Goal: Task Accomplishment & Management: Manage account settings

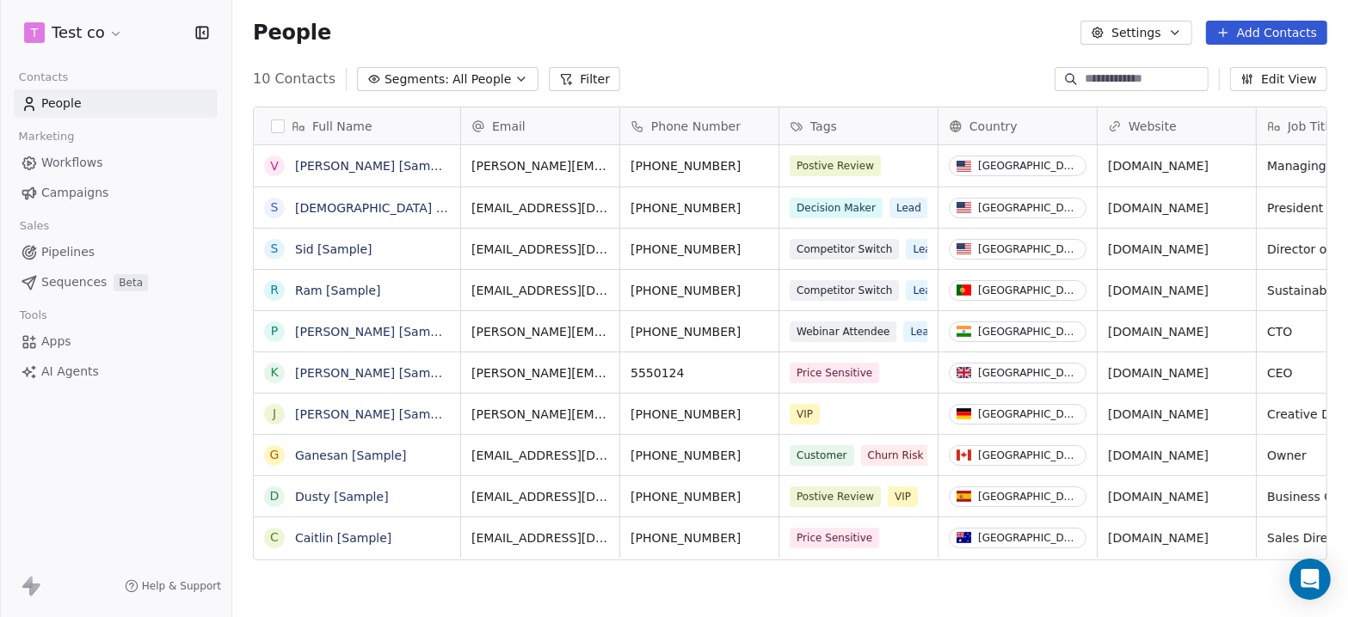
scroll to position [531, 1103]
click at [104, 32] on html "T Test co Contacts People Marketing Workflows Campaigns Sales Pipelines Sequenc…" at bounding box center [674, 308] width 1348 height 617
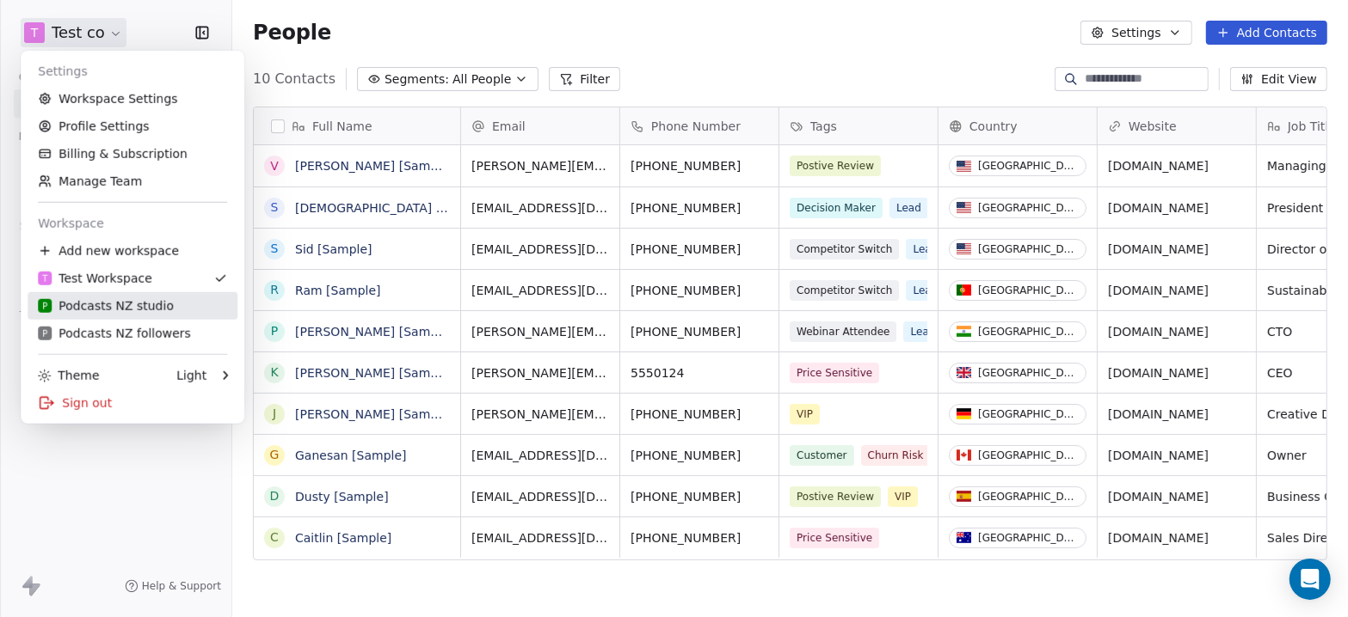
click at [187, 308] on div "P Podcasts NZ studio" at bounding box center [132, 306] width 189 height 17
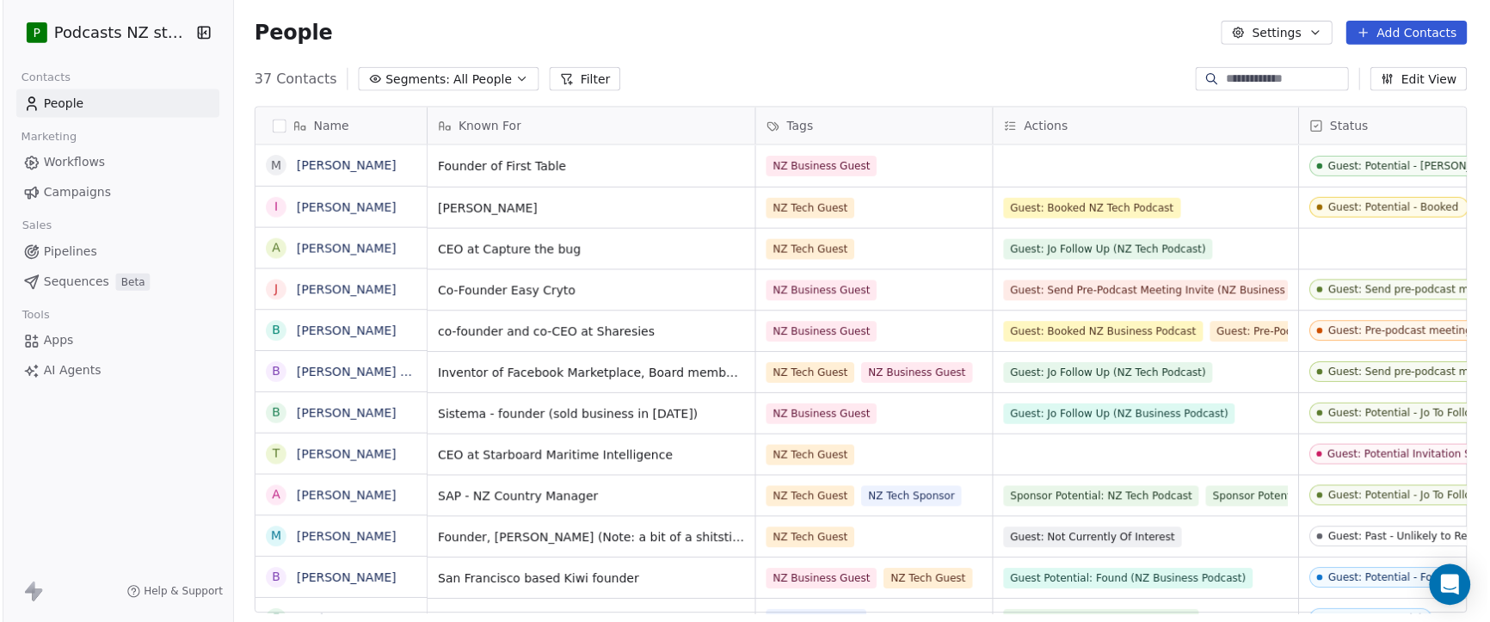
scroll to position [535, 1244]
click at [514, 72] on icon "button" at bounding box center [521, 79] width 14 height 14
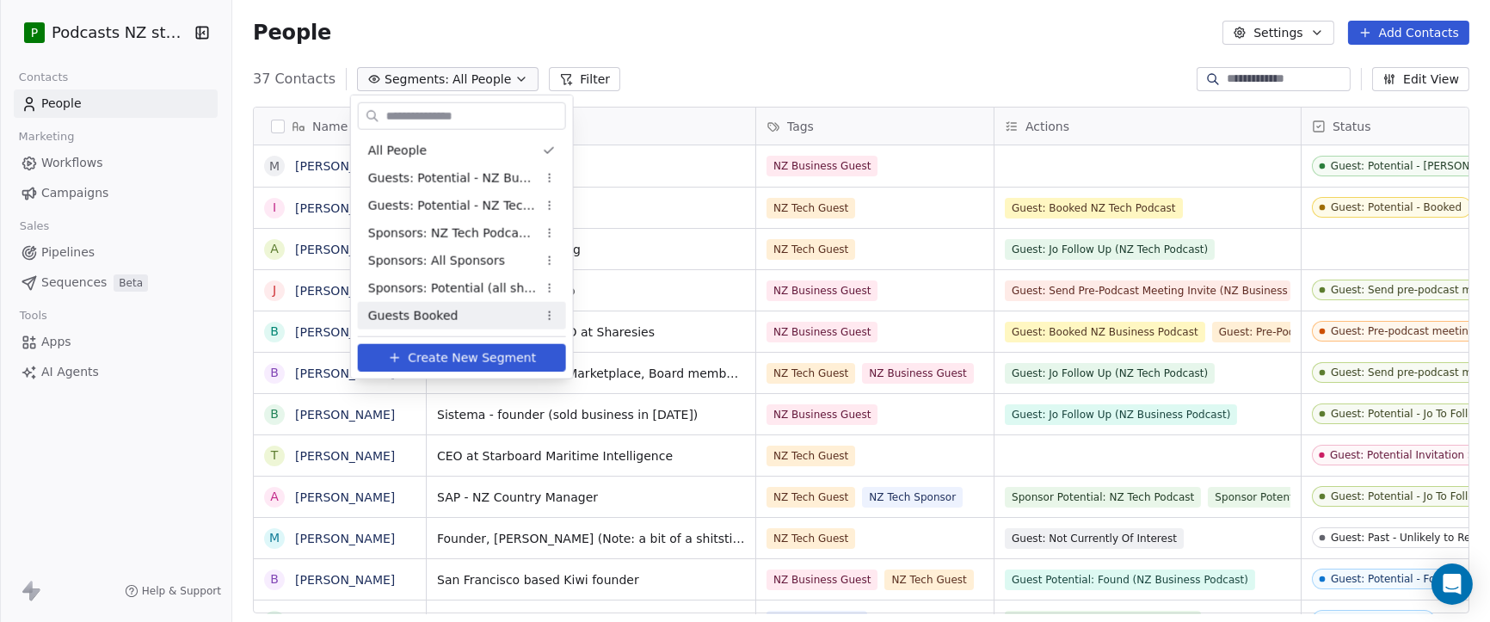
click at [453, 314] on div "Guests Booked" at bounding box center [462, 316] width 208 height 28
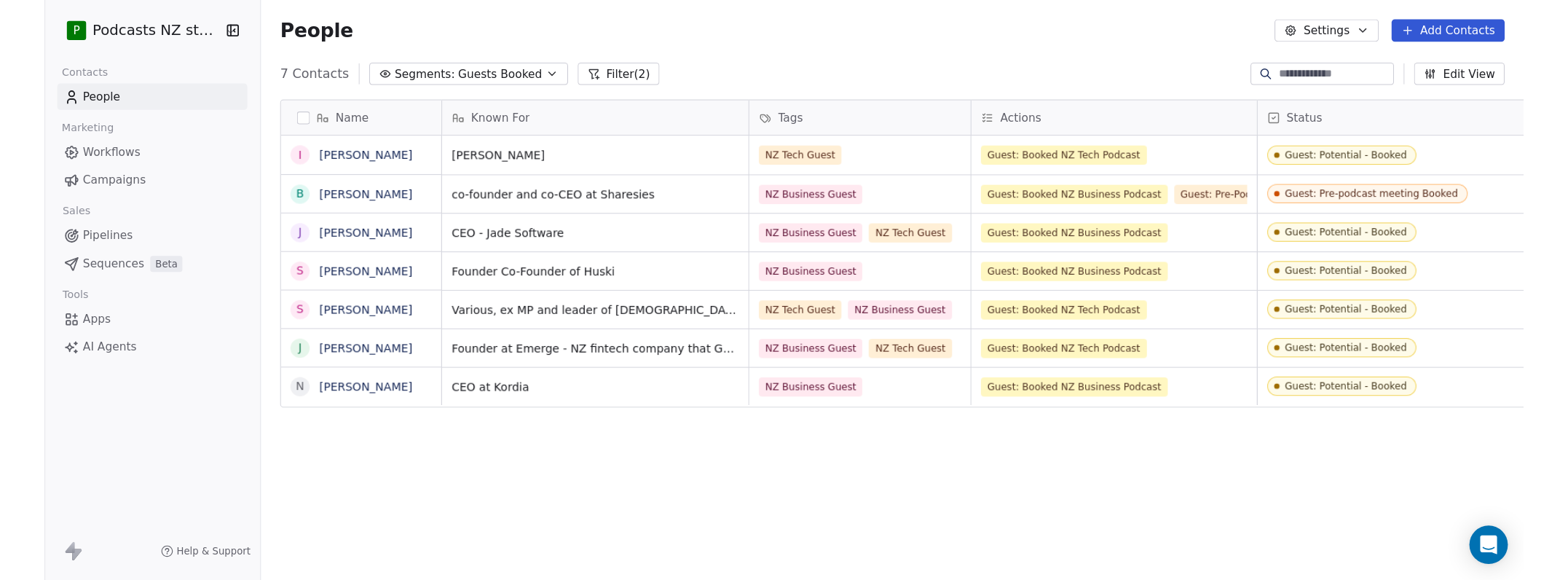
scroll to position [453, 1218]
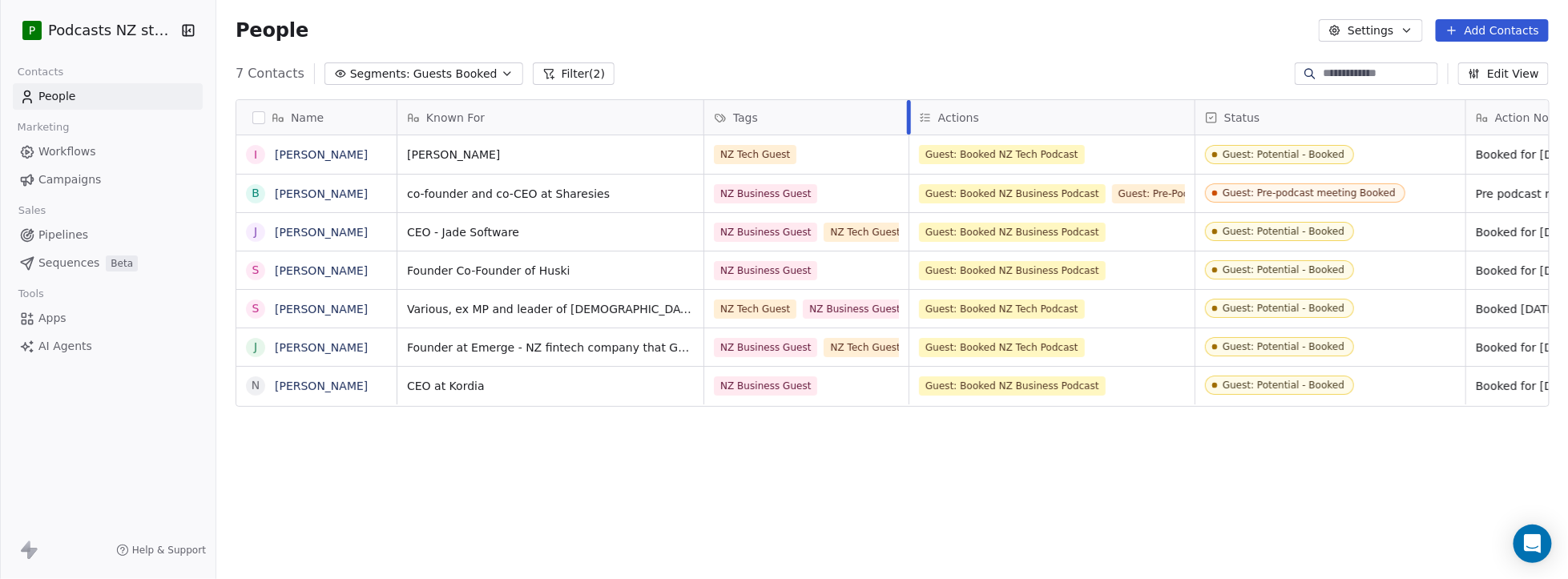
drag, startPoint x: 924, startPoint y: 114, endPoint x: 905, endPoint y: 114, distance: 19.0
click at [907, 114] on div at bounding box center [909, 117] width 4 height 34
drag, startPoint x: 1462, startPoint y: 118, endPoint x: 1405, endPoint y: 118, distance: 57.0
click at [1007, 118] on div at bounding box center [1407, 117] width 4 height 34
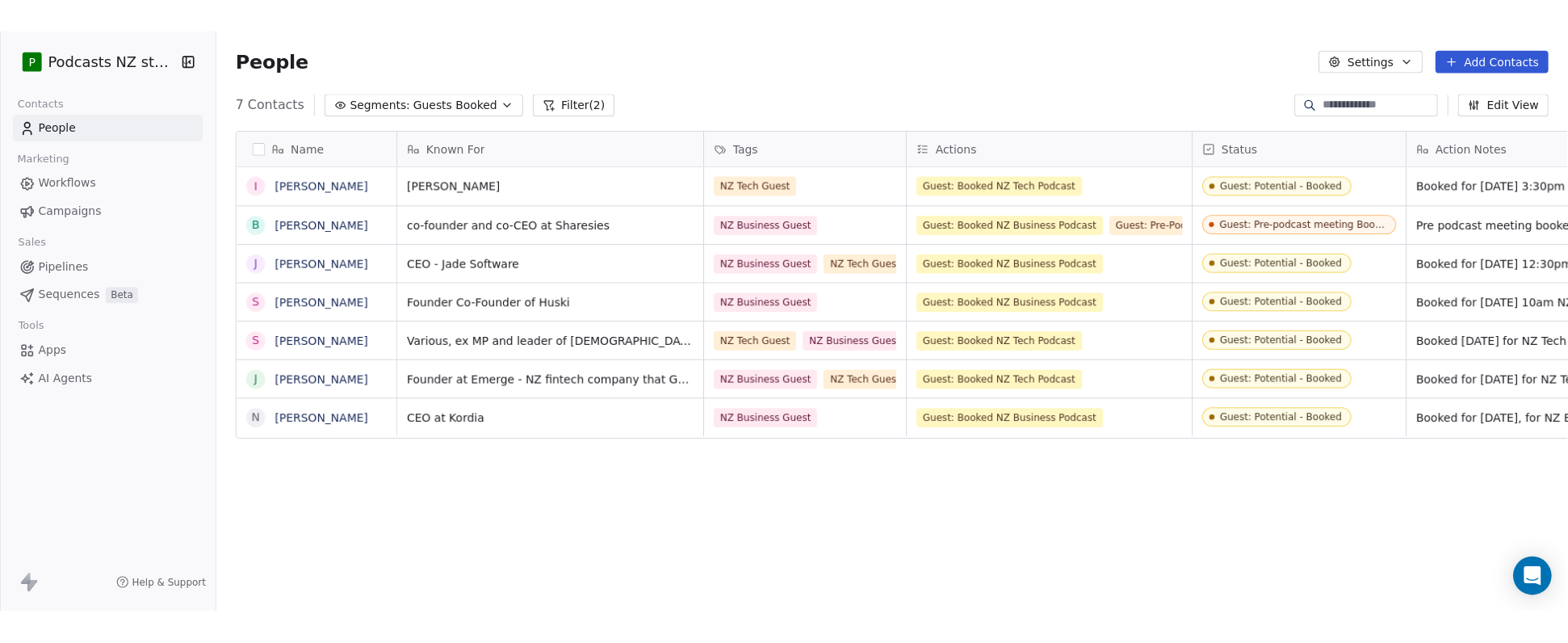
scroll to position [0, 0]
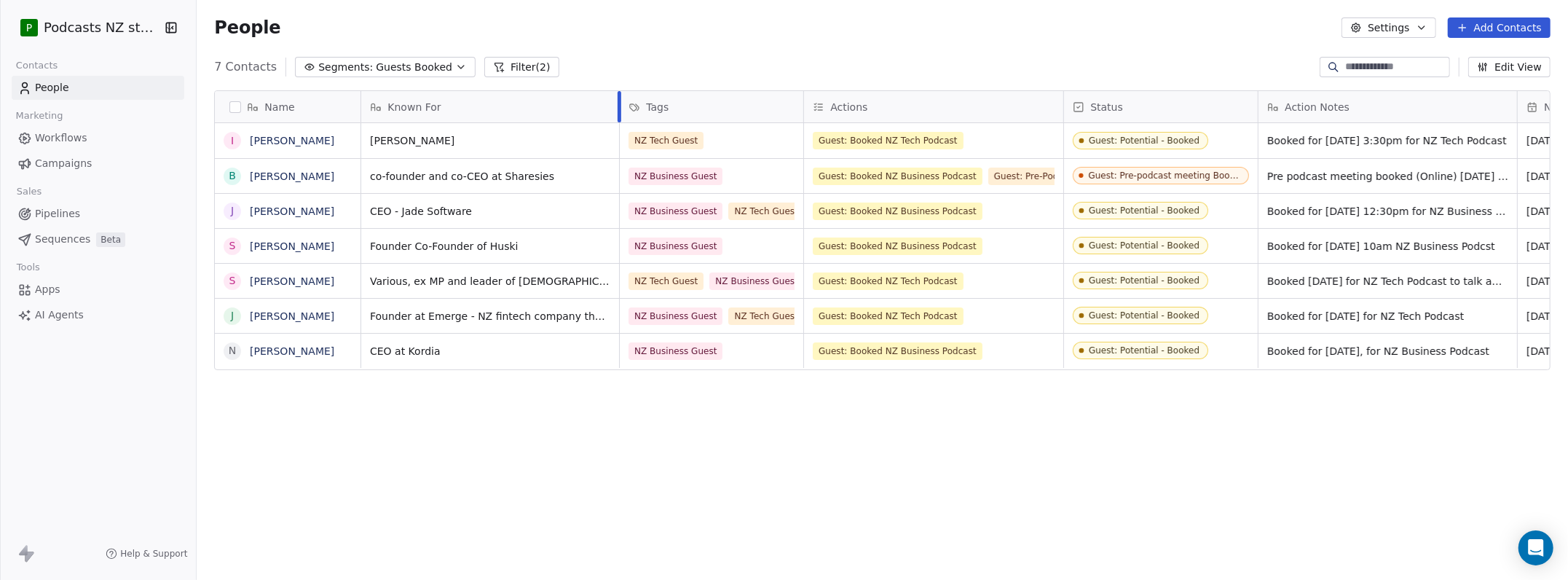
drag, startPoint x: 638, startPoint y: 113, endPoint x: 617, endPoint y: 118, distance: 21.6
click at [617, 118] on div at bounding box center [619, 107] width 3 height 31
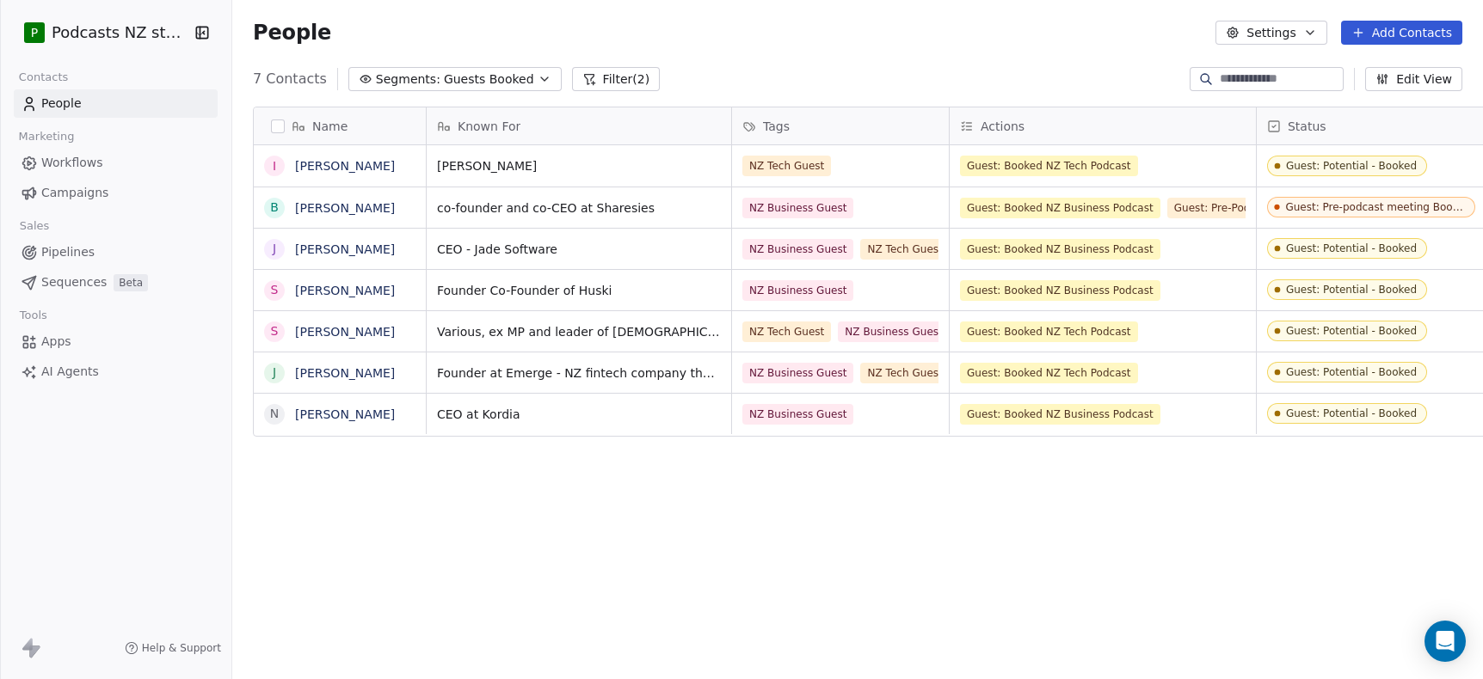
scroll to position [585, 1237]
click at [1081, 32] on icon at bounding box center [1358, 33] width 14 height 14
click at [1081, 65] on span "Create new contact" at bounding box center [1411, 70] width 118 height 18
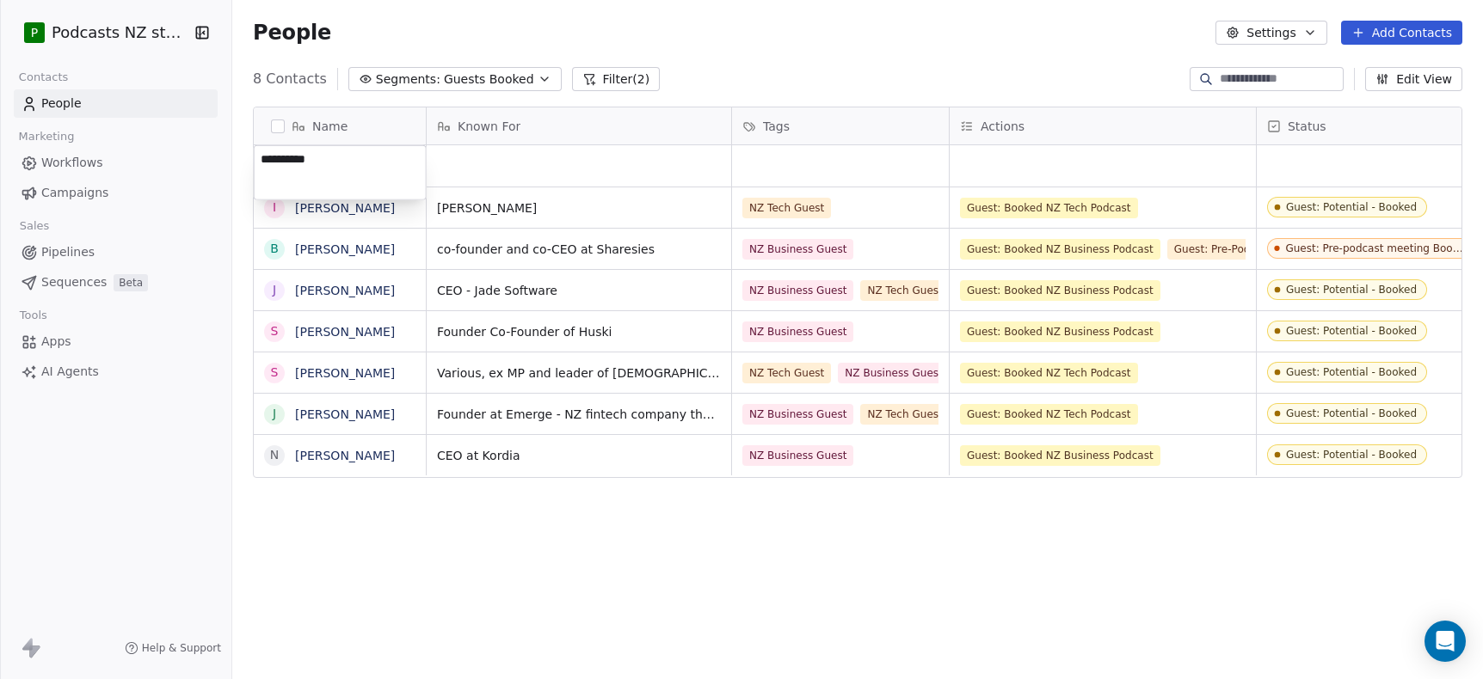
type textarea "**********"
click at [471, 159] on html "P Podcasts NZ studio Contacts People Marketing Workflows Campaigns Sales Pipeli…" at bounding box center [741, 339] width 1483 height 679
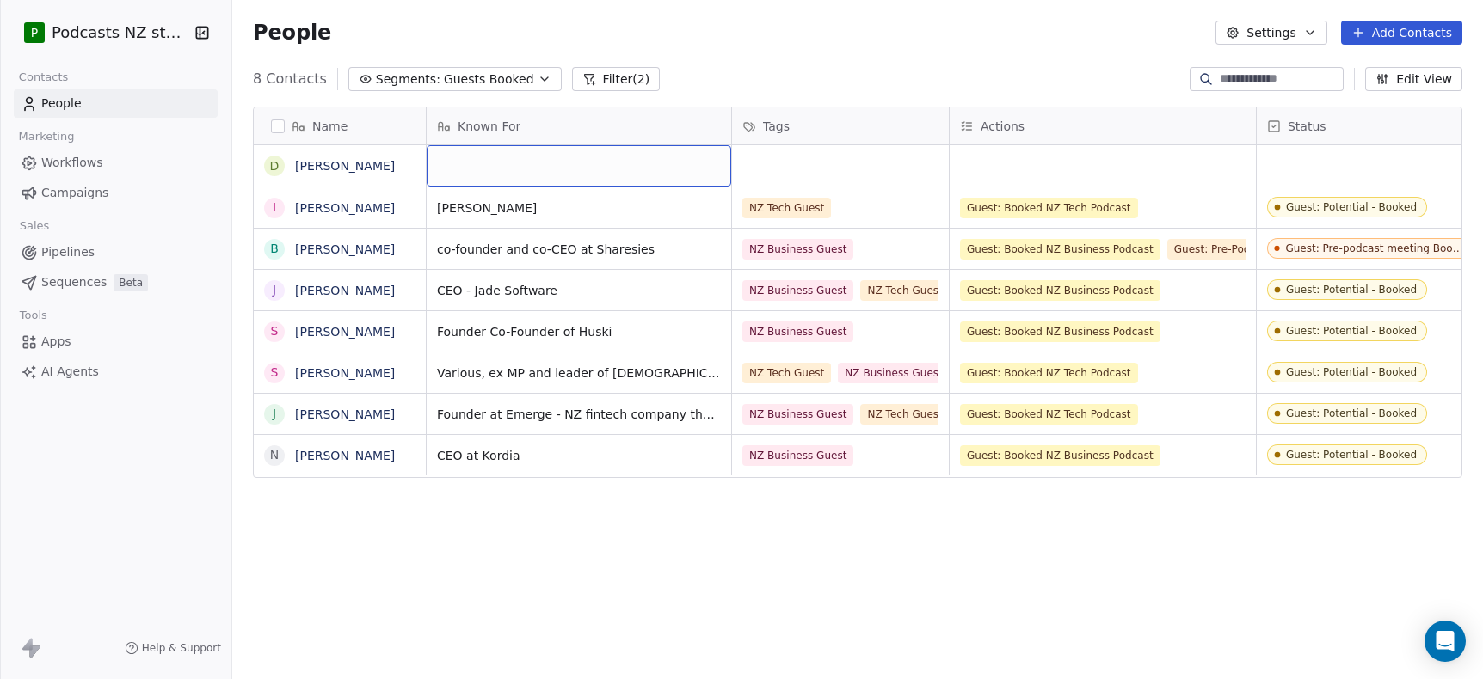
click at [466, 161] on div "grid" at bounding box center [579, 165] width 304 height 41
type textarea "**********"
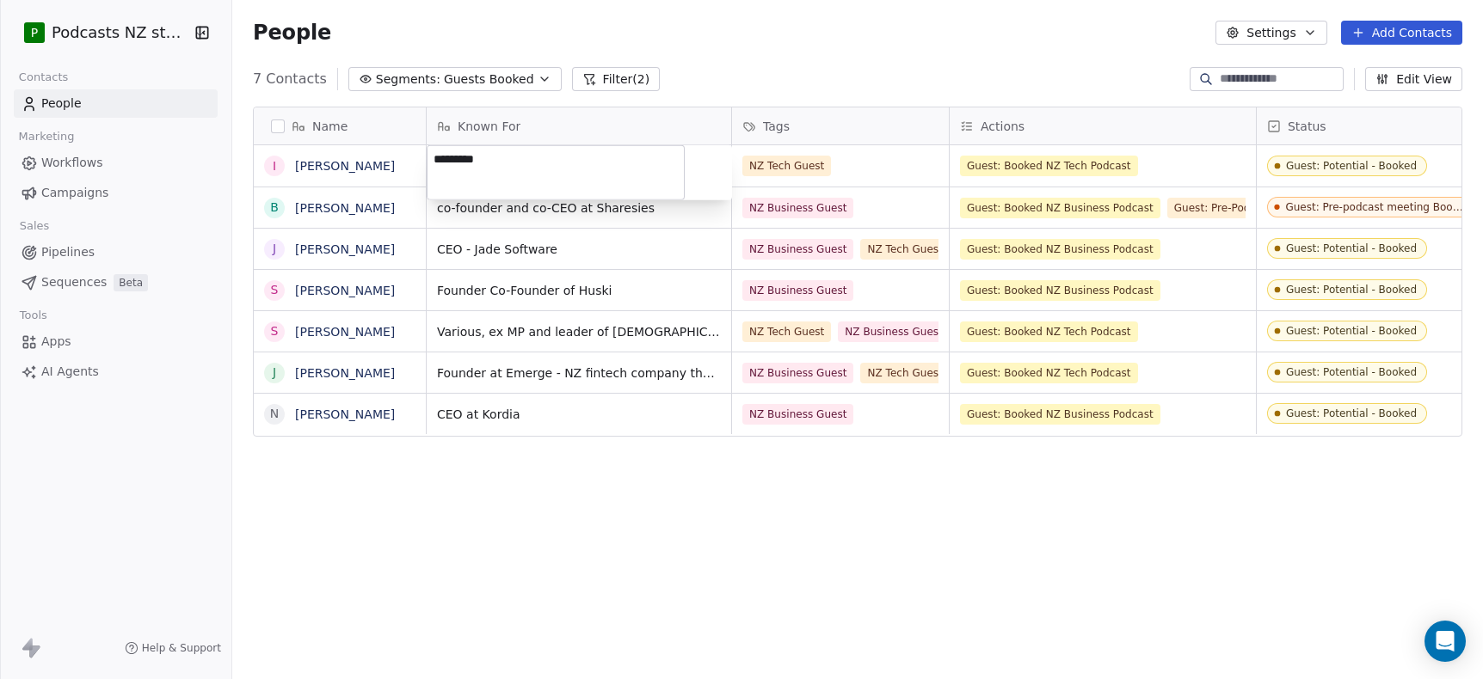
type textarea "**********"
click at [541, 79] on icon "button" at bounding box center [544, 78] width 7 height 3
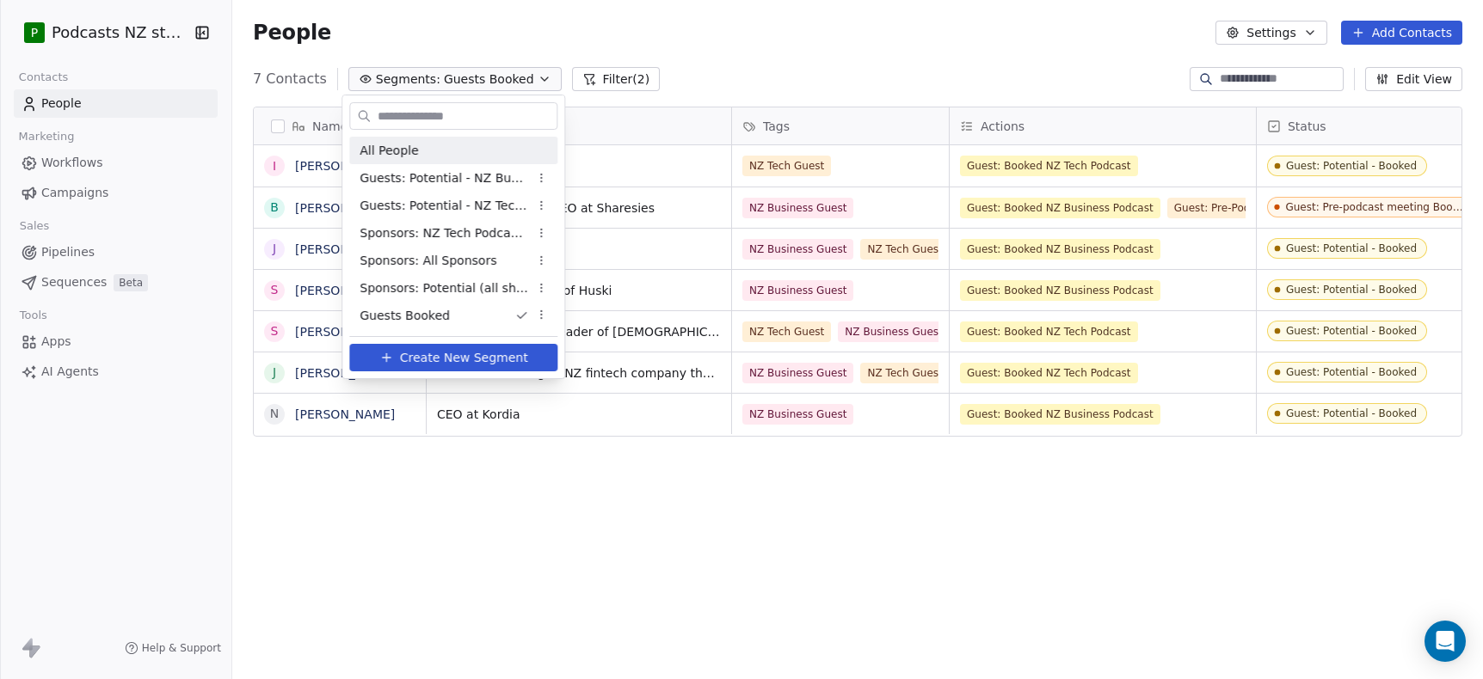
click at [438, 157] on div "All People" at bounding box center [453, 151] width 208 height 28
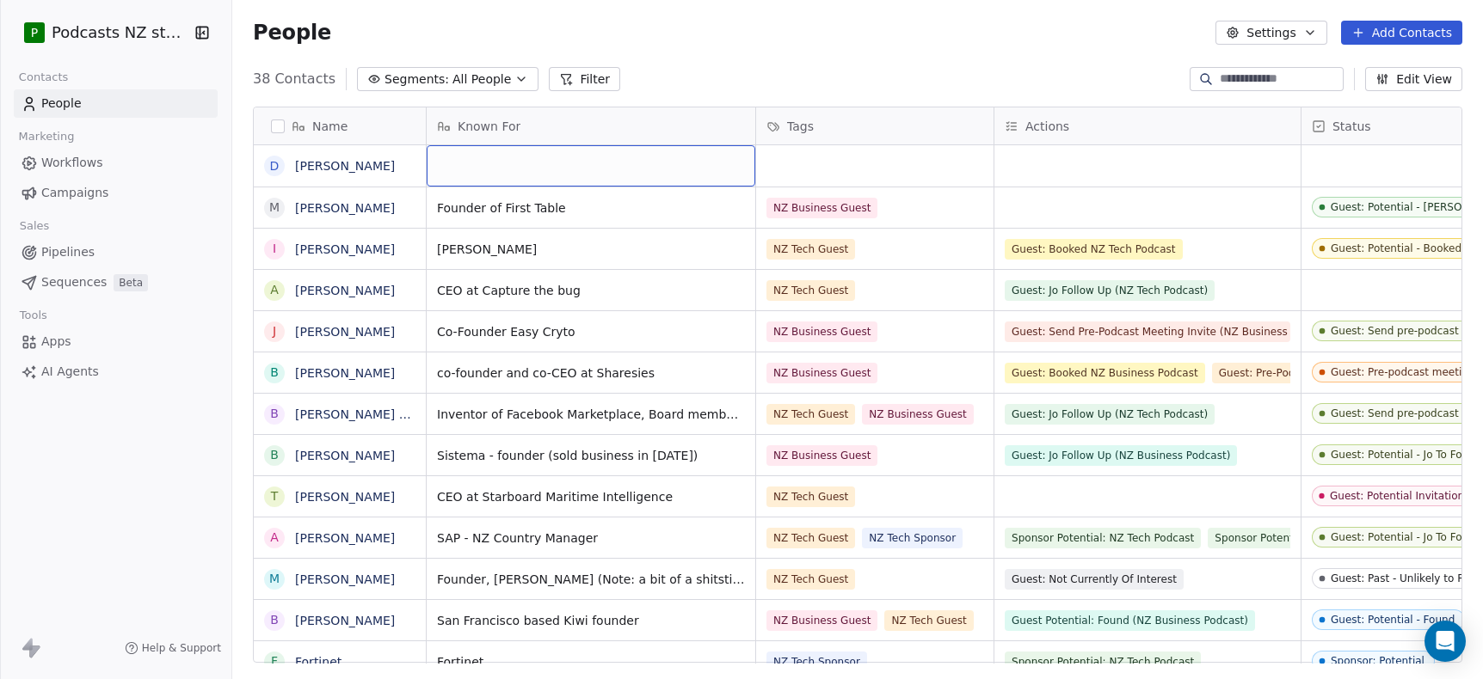
click at [479, 163] on div "grid" at bounding box center [591, 165] width 329 height 41
type textarea "**********"
click at [851, 172] on html "P Podcasts NZ studio Contacts People Marketing Workflows Campaigns Sales Pipeli…" at bounding box center [741, 339] width 1483 height 679
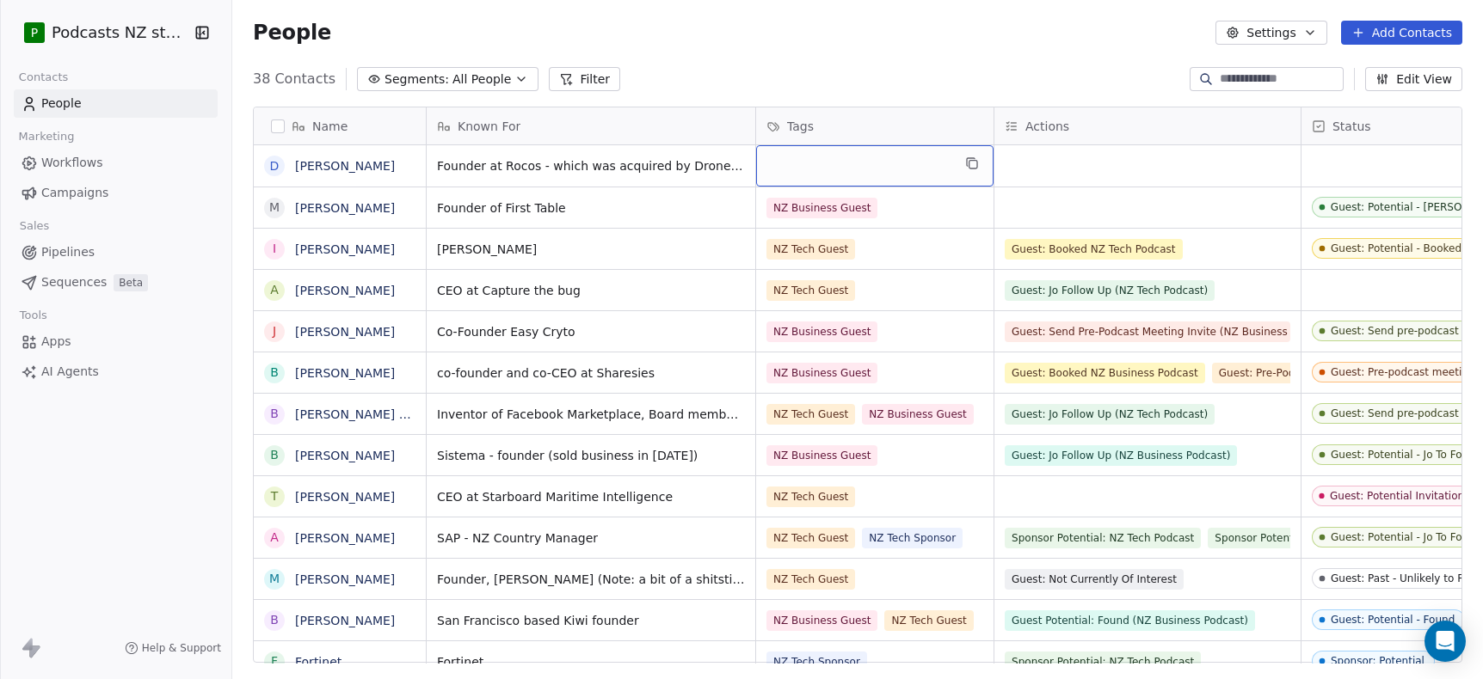
click at [855, 169] on div "grid" at bounding box center [874, 165] width 237 height 41
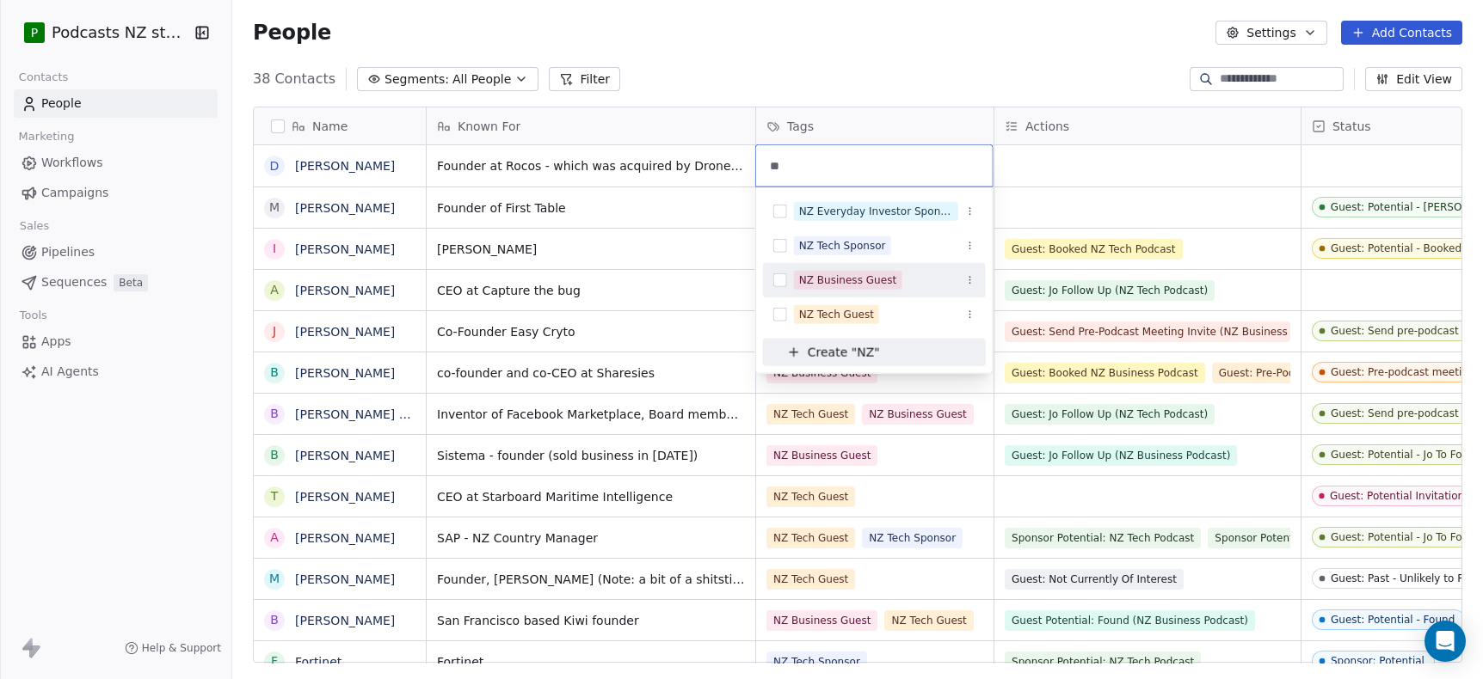
type input "**"
click at [782, 280] on button "Suggestions" at bounding box center [780, 280] width 14 height 14
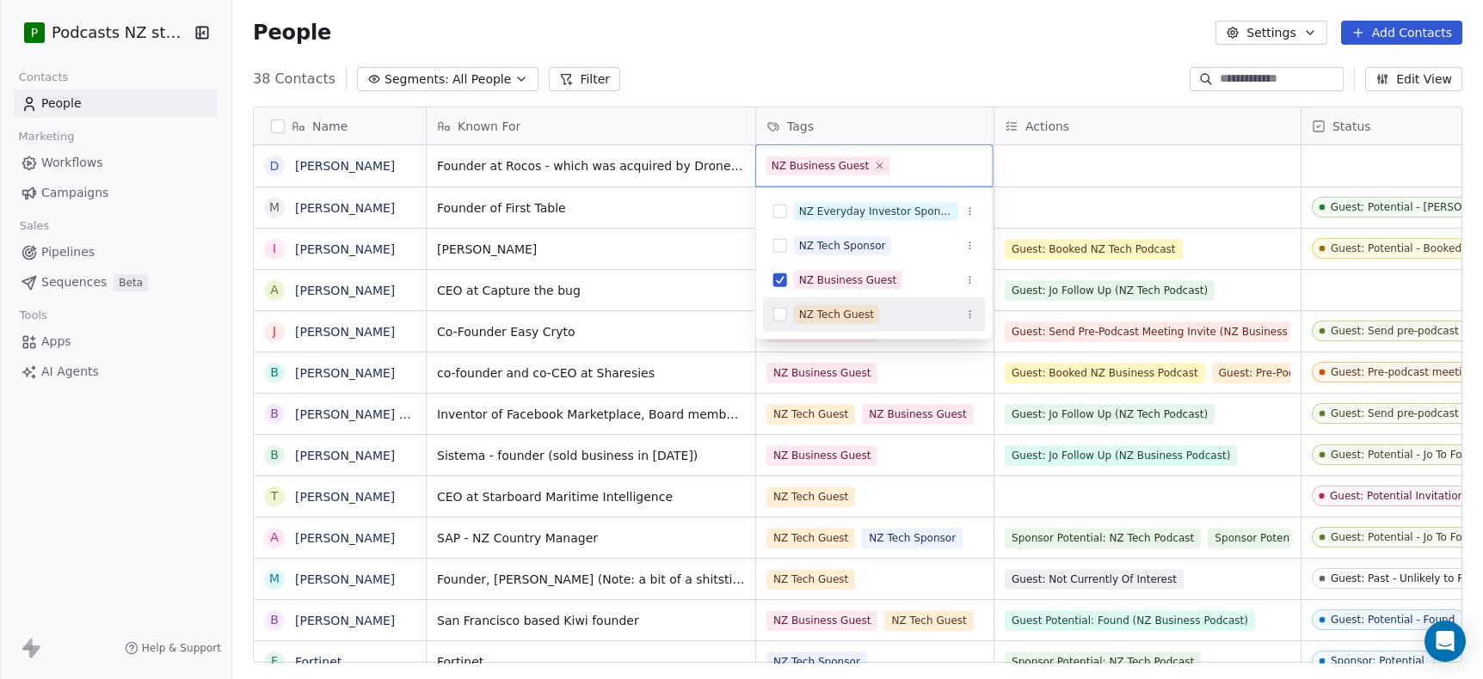
click at [782, 316] on button "Suggestions" at bounding box center [780, 315] width 14 height 14
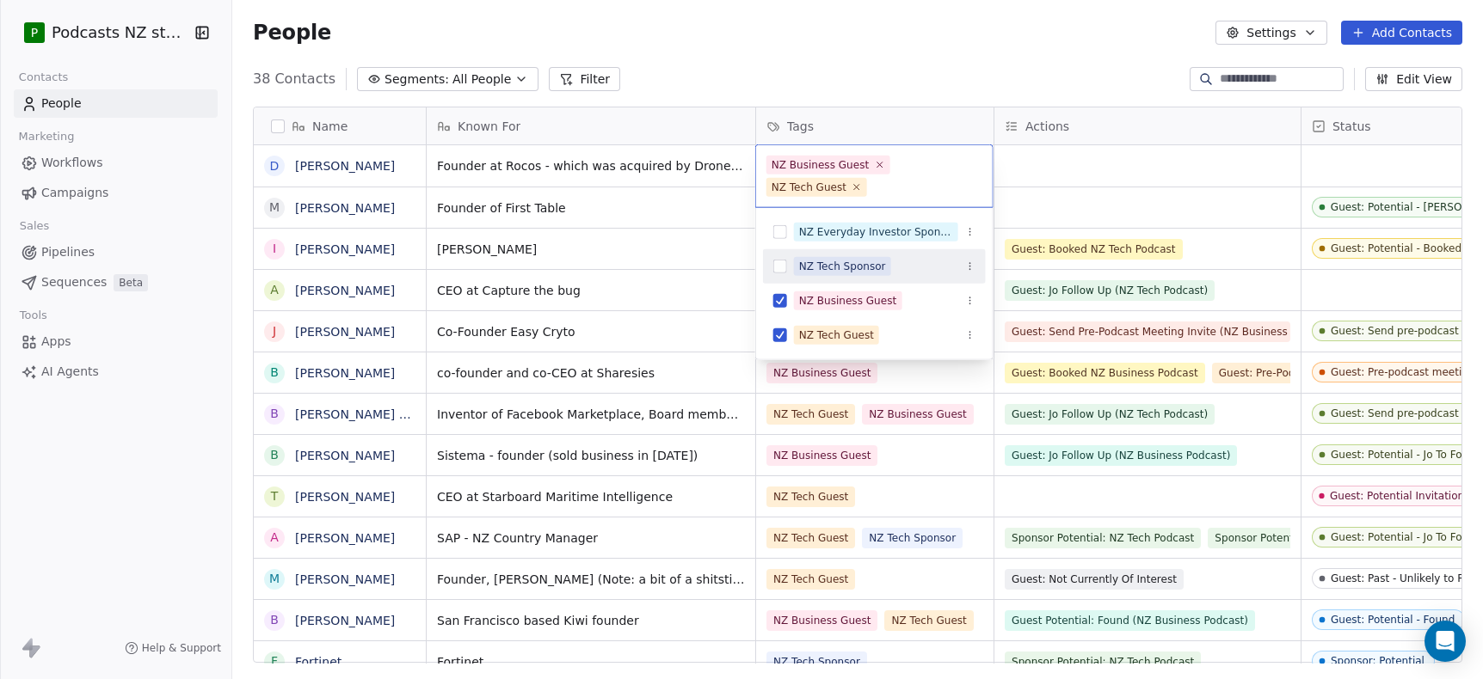
click at [1063, 157] on html "P Podcasts NZ studio Contacts People Marketing Workflows Campaigns Sales Pipeli…" at bounding box center [741, 339] width 1483 height 679
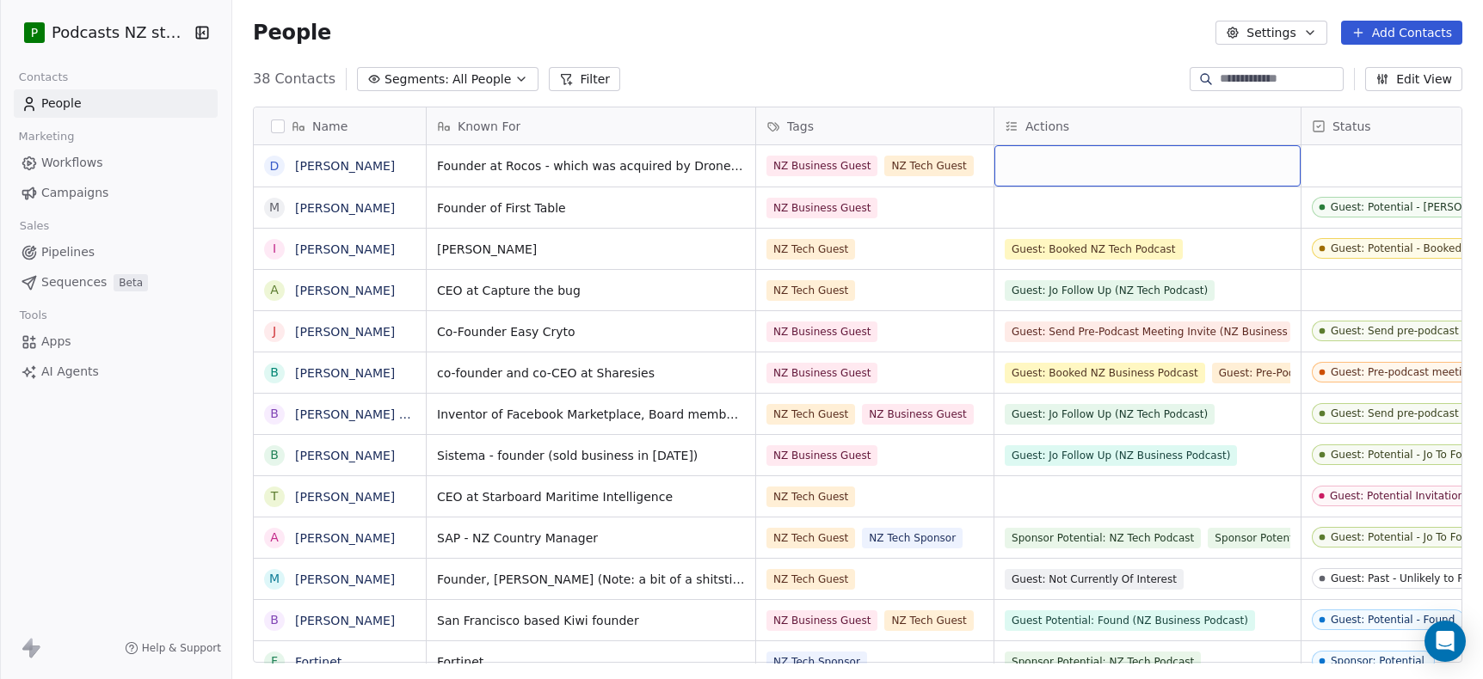
click at [1047, 165] on div "grid" at bounding box center [1147, 165] width 306 height 41
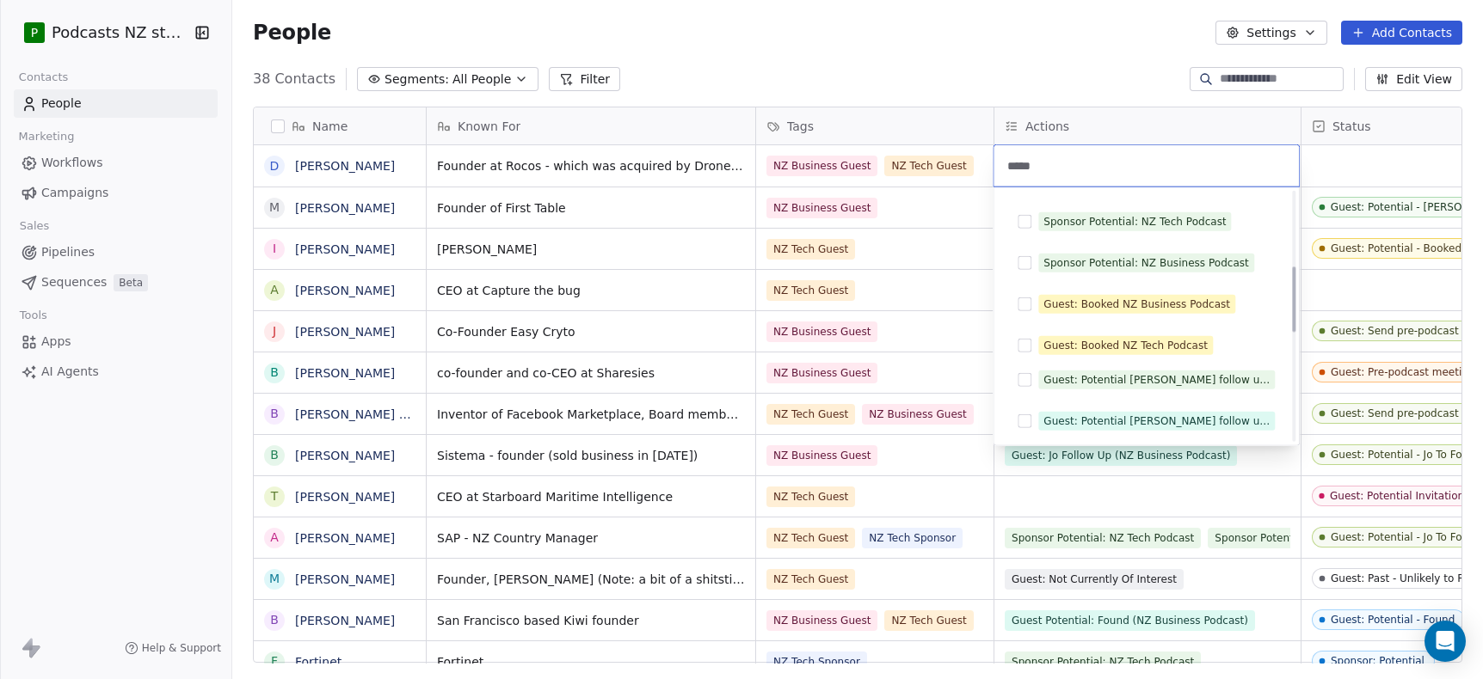
scroll to position [169, 0]
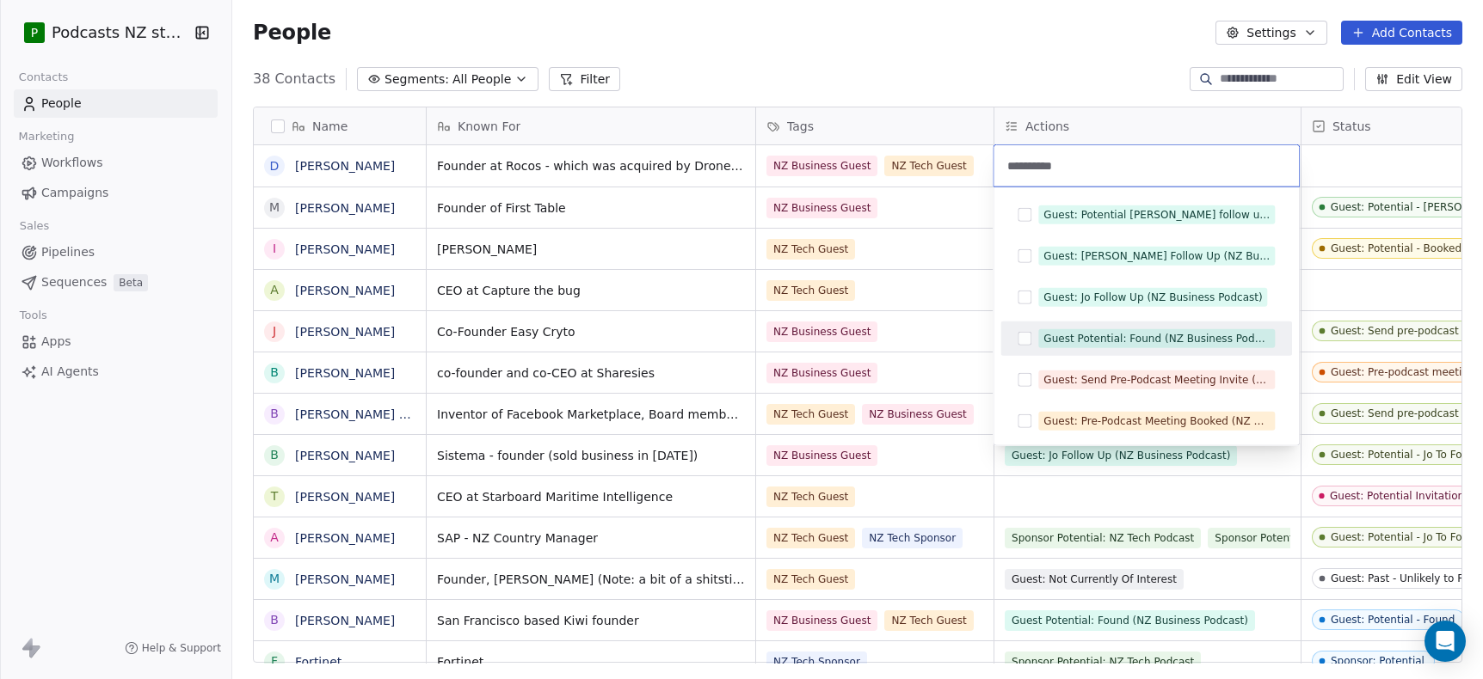
type input "**********"
click at [1025, 338] on button "Suggestions" at bounding box center [1024, 339] width 14 height 14
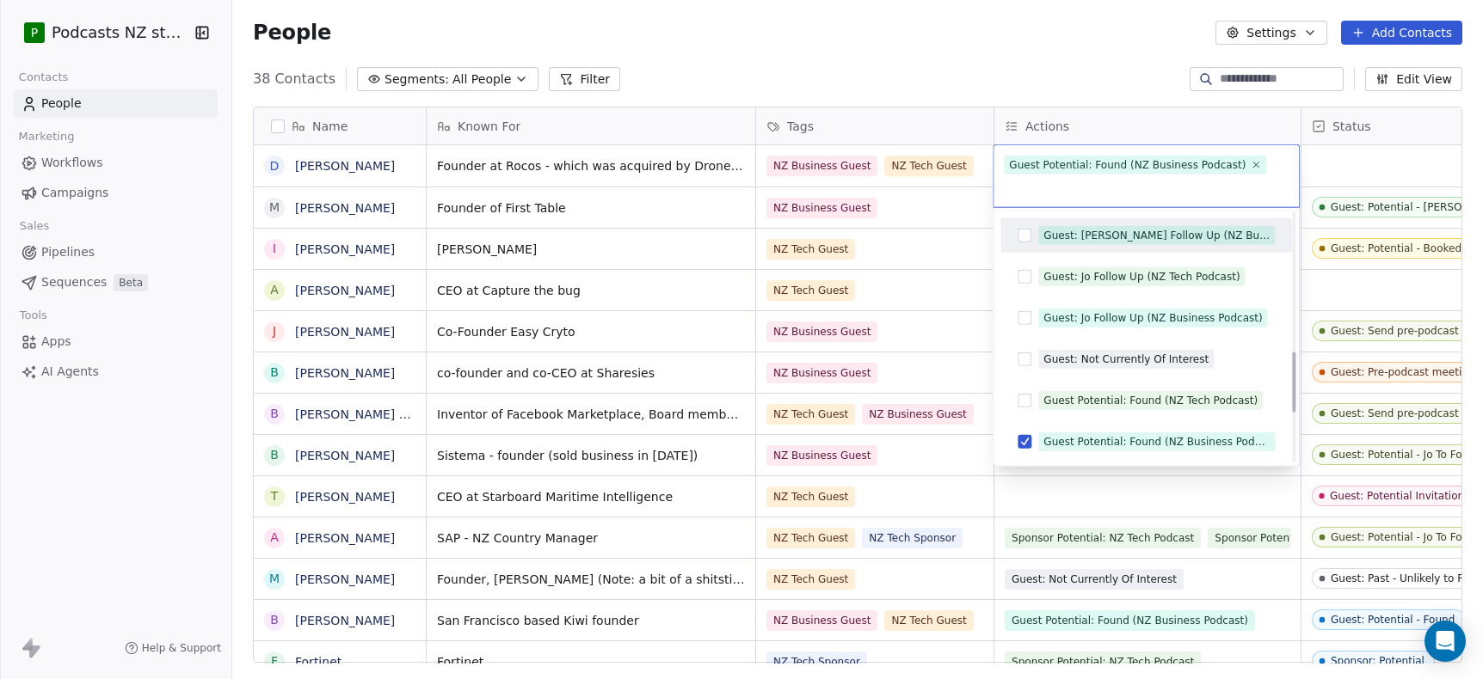
click at [1081, 156] on html "P Podcasts NZ studio Contacts People Marketing Workflows Campaigns Sales Pipeli…" at bounding box center [741, 339] width 1483 height 679
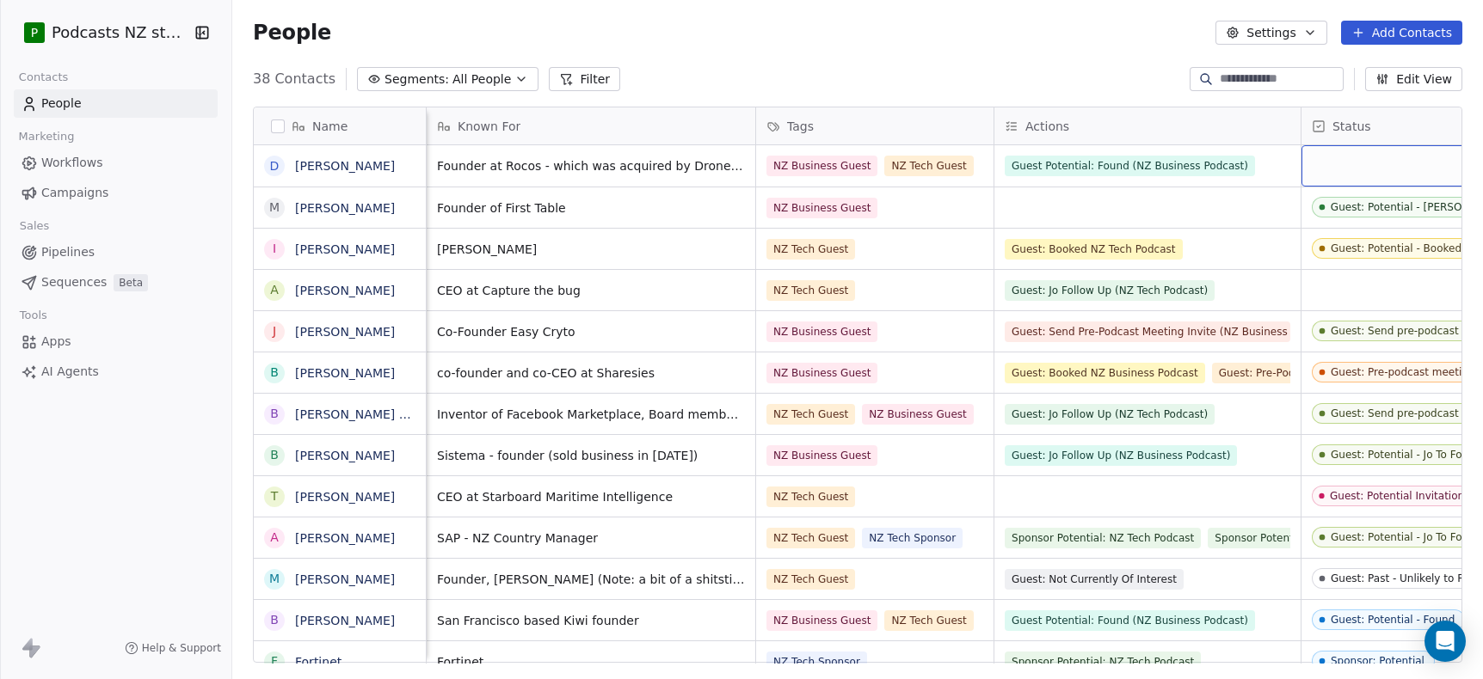
scroll to position [0, 143]
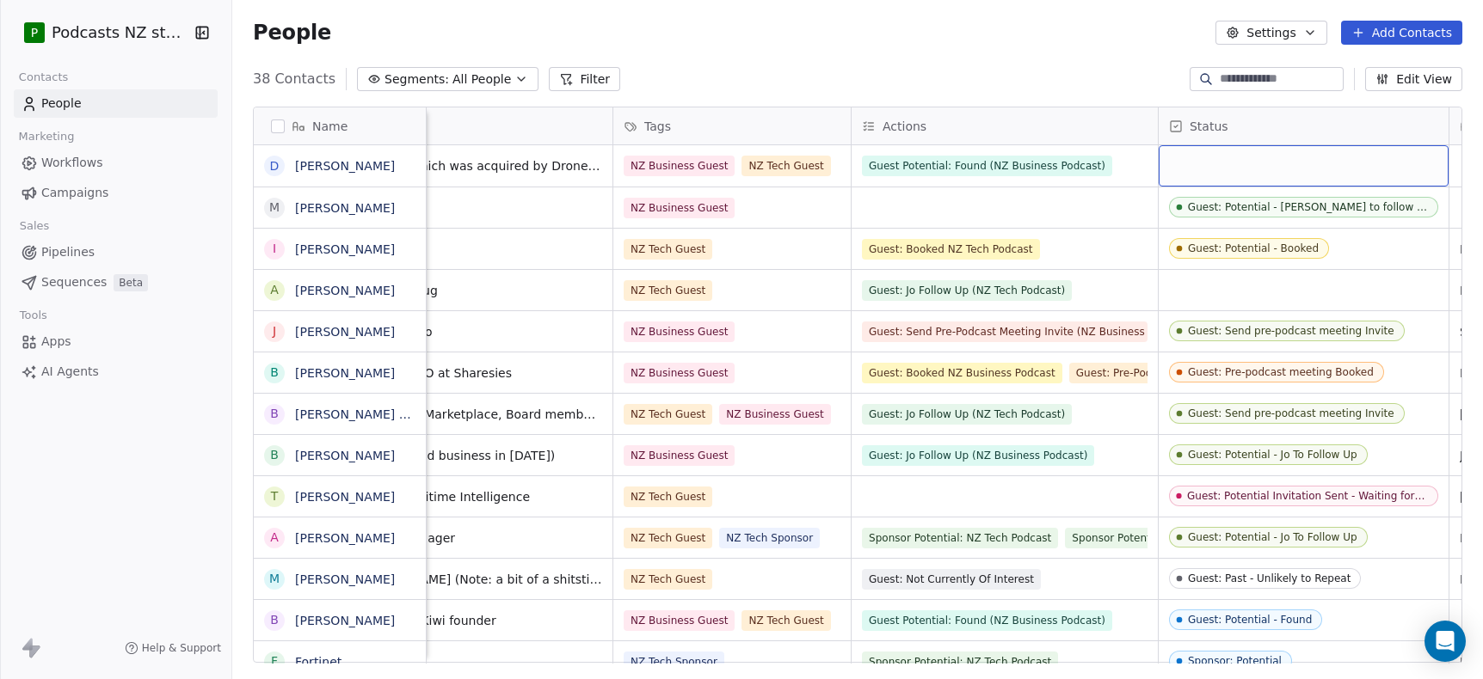
click at [1081, 164] on div "grid" at bounding box center [1303, 165] width 290 height 41
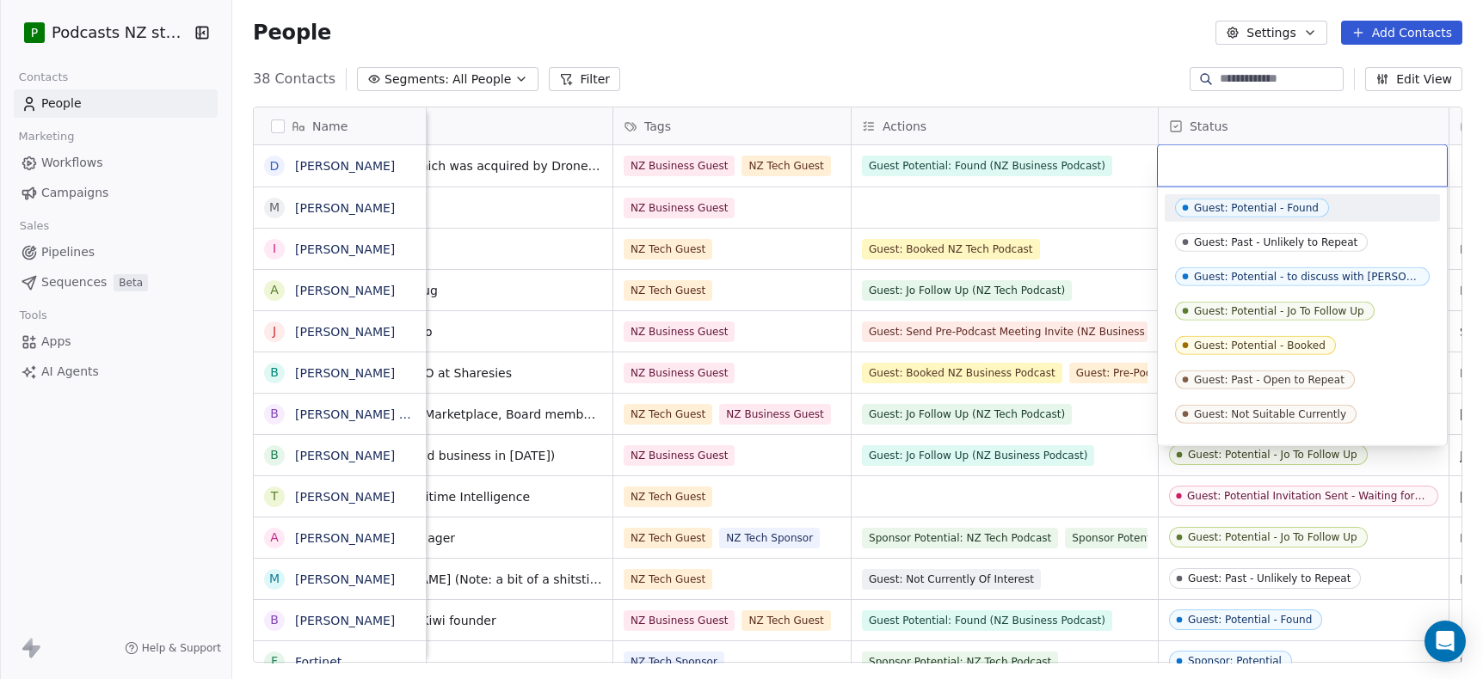
click at [1081, 202] on div "Guest: Potential - Found" at bounding box center [1256, 208] width 125 height 12
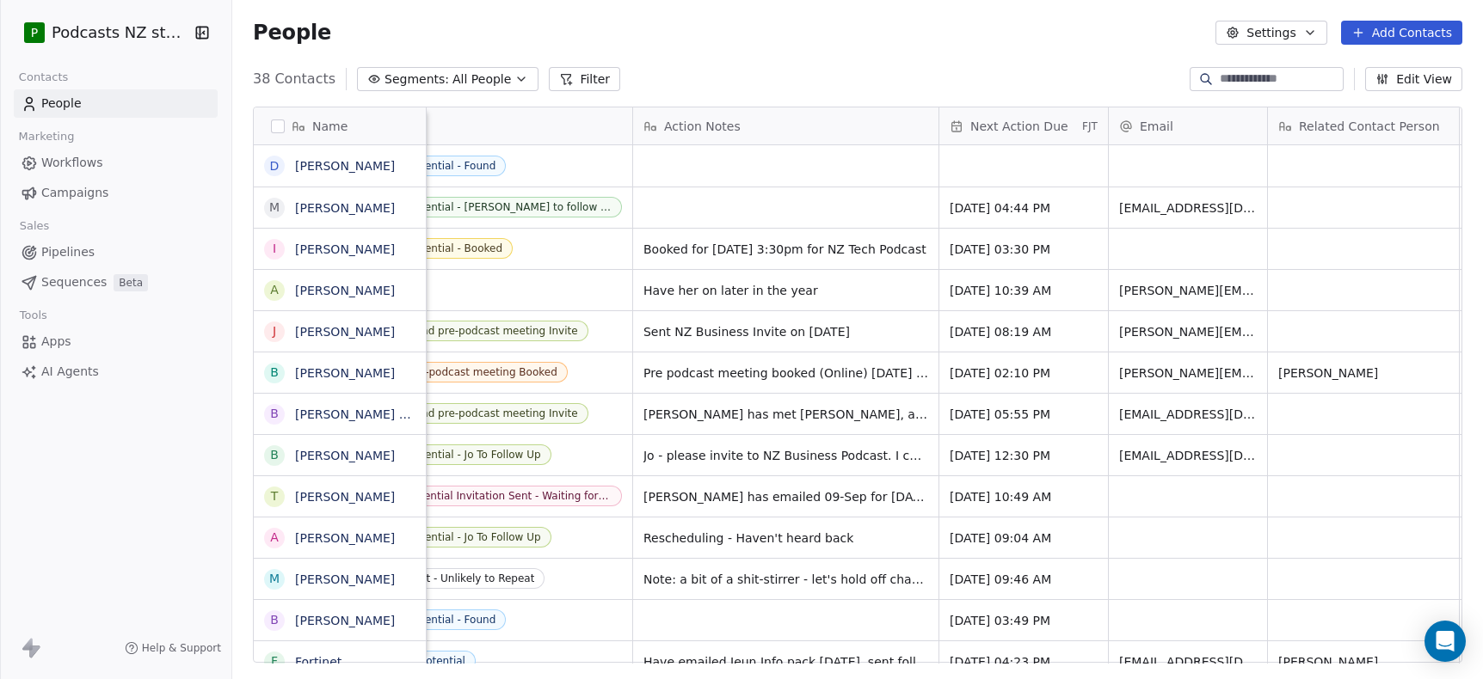
scroll to position [0, 968]
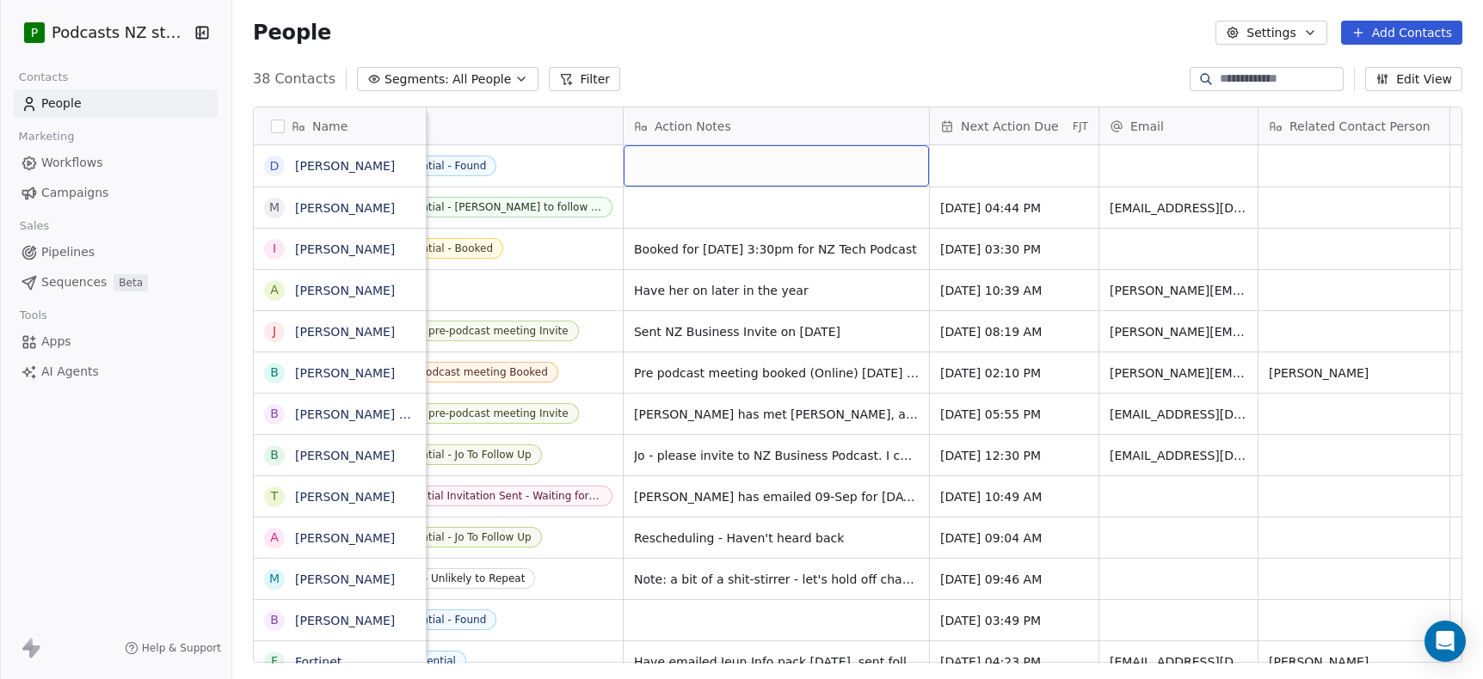
click at [654, 170] on div "grid" at bounding box center [776, 165] width 305 height 41
click at [675, 166] on div "grid" at bounding box center [776, 165] width 305 height 41
type textarea "**********"
click at [948, 173] on html "P Podcasts NZ studio Contacts People Marketing Workflows Campaigns Sales Pipeli…" at bounding box center [741, 339] width 1483 height 679
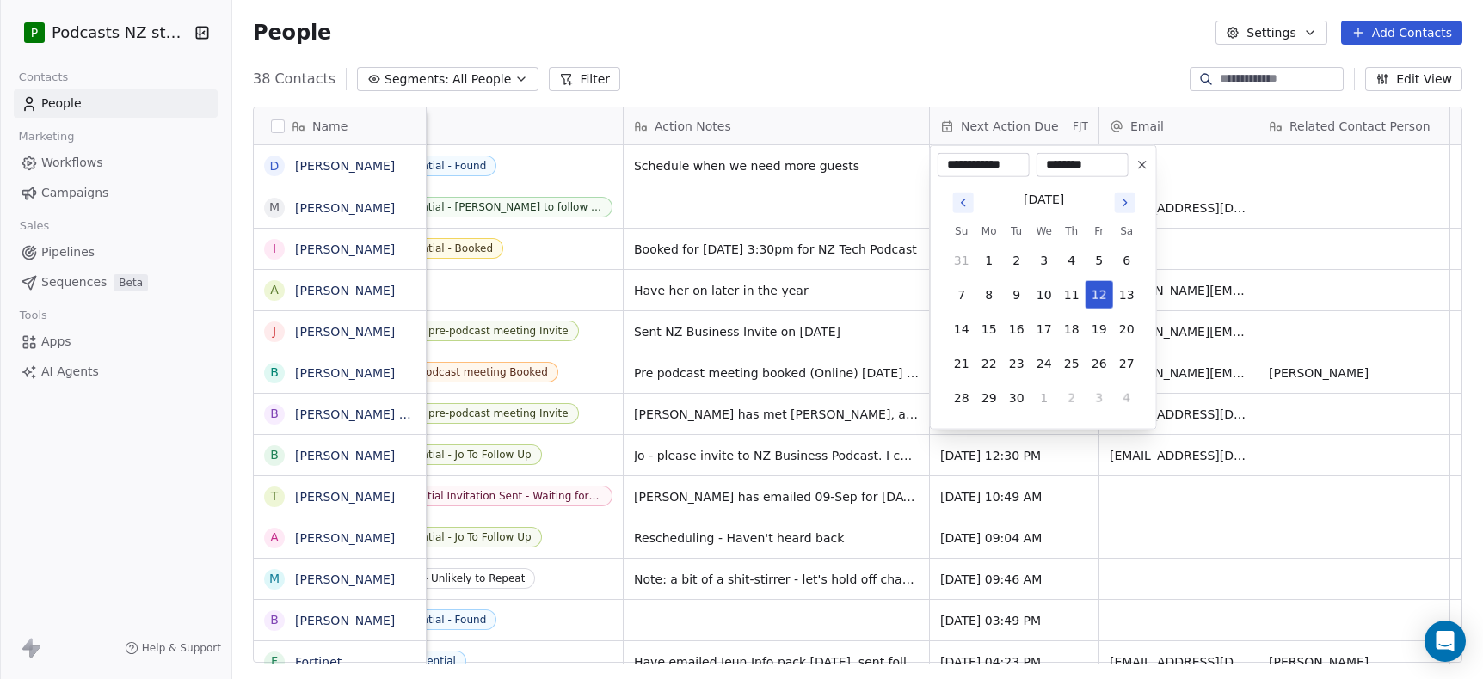
click at [1081, 206] on icon "Go to next month" at bounding box center [1125, 203] width 14 height 14
click at [1081, 393] on button "31" at bounding box center [1099, 398] width 28 height 28
click at [1081, 161] on icon at bounding box center [1142, 165] width 14 height 14
type input "**********"
type input "********"
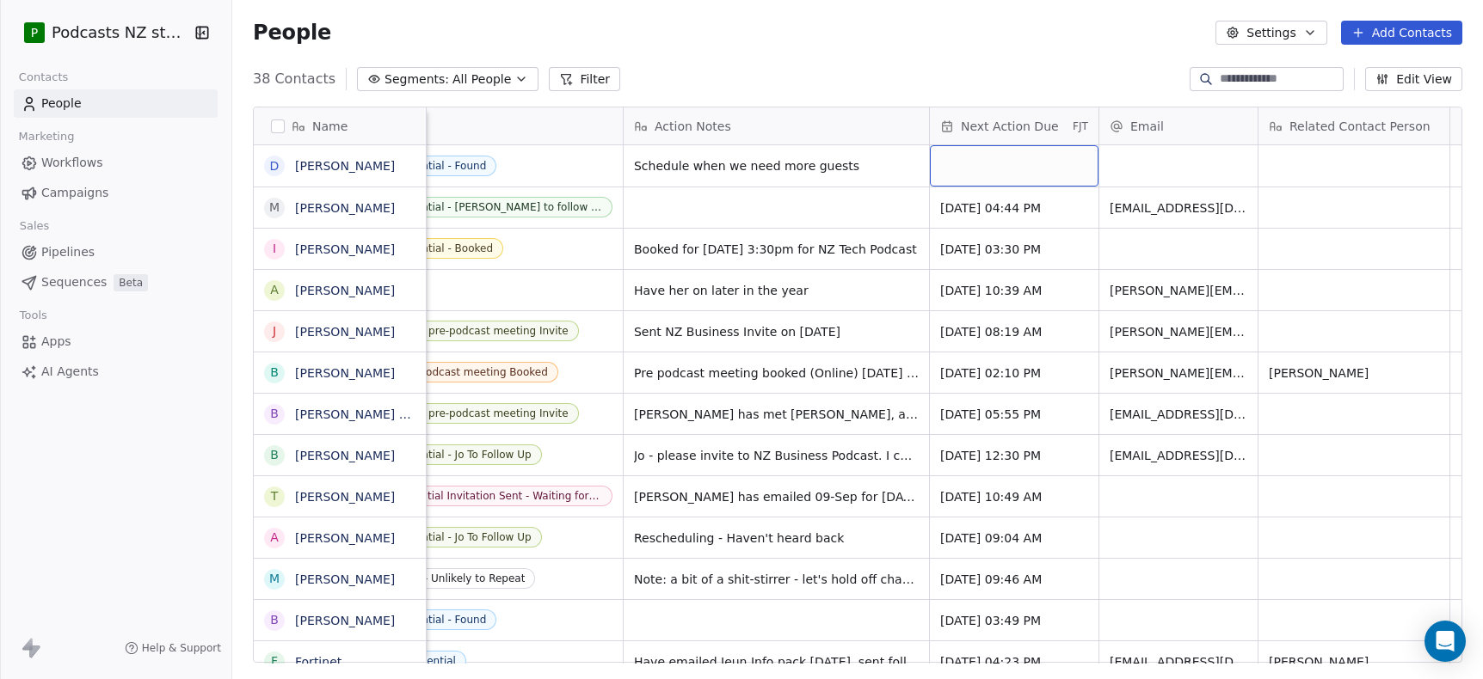
click at [1015, 164] on div "grid" at bounding box center [1014, 165] width 169 height 41
click at [1003, 164] on div "grid" at bounding box center [1014, 165] width 169 height 41
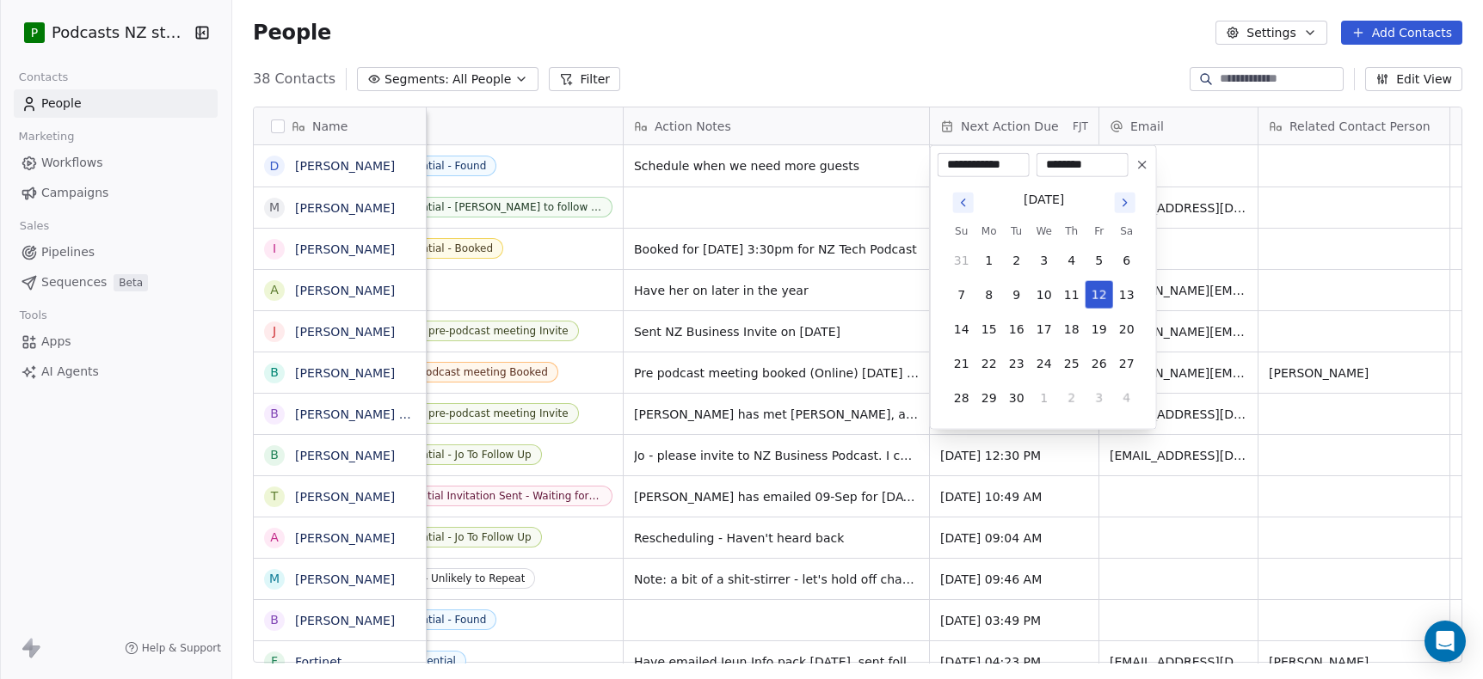
click at [1081, 204] on icon "Go to next month" at bounding box center [1125, 203] width 14 height 14
click at [1081, 393] on button "31" at bounding box center [1099, 398] width 28 height 28
type input "**********"
click at [1032, 46] on html "P Podcasts NZ studio Contacts People Marketing Workflows Campaigns Sales Pipeli…" at bounding box center [741, 339] width 1483 height 679
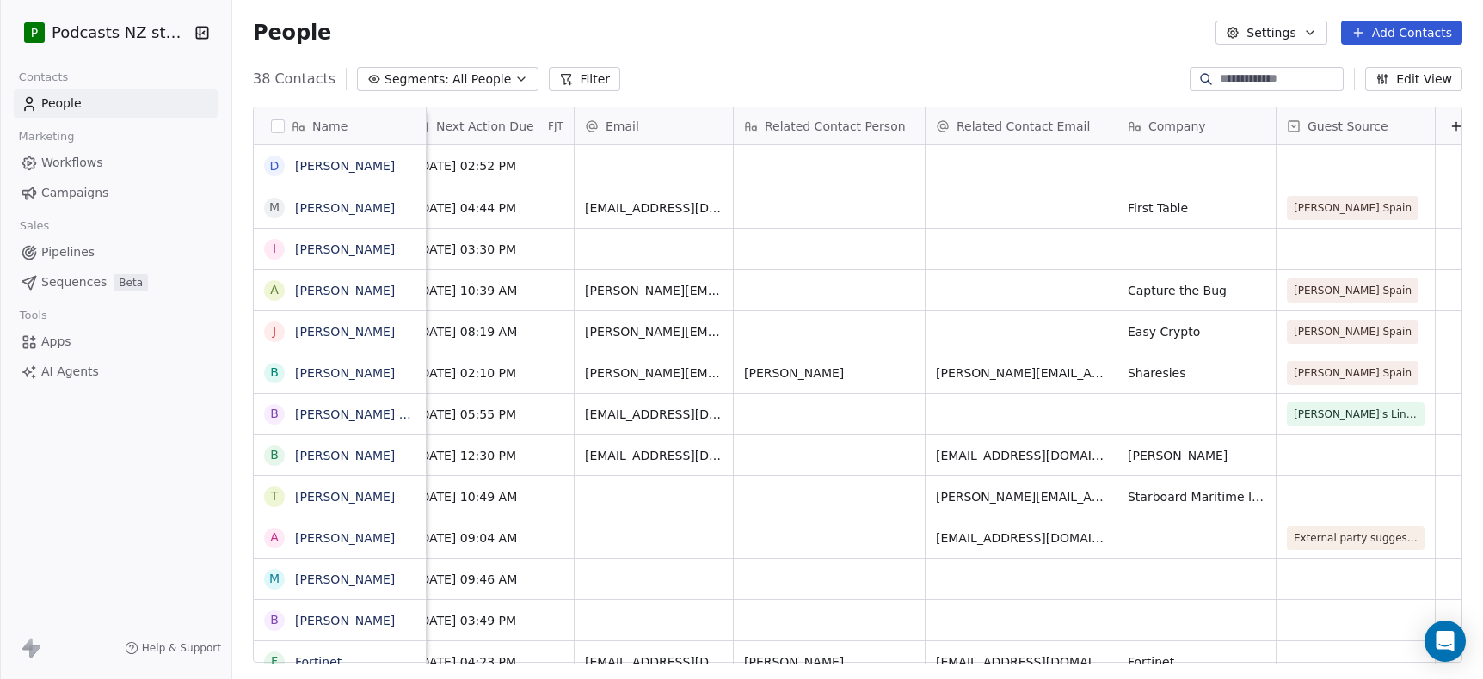
scroll to position [0, 1520]
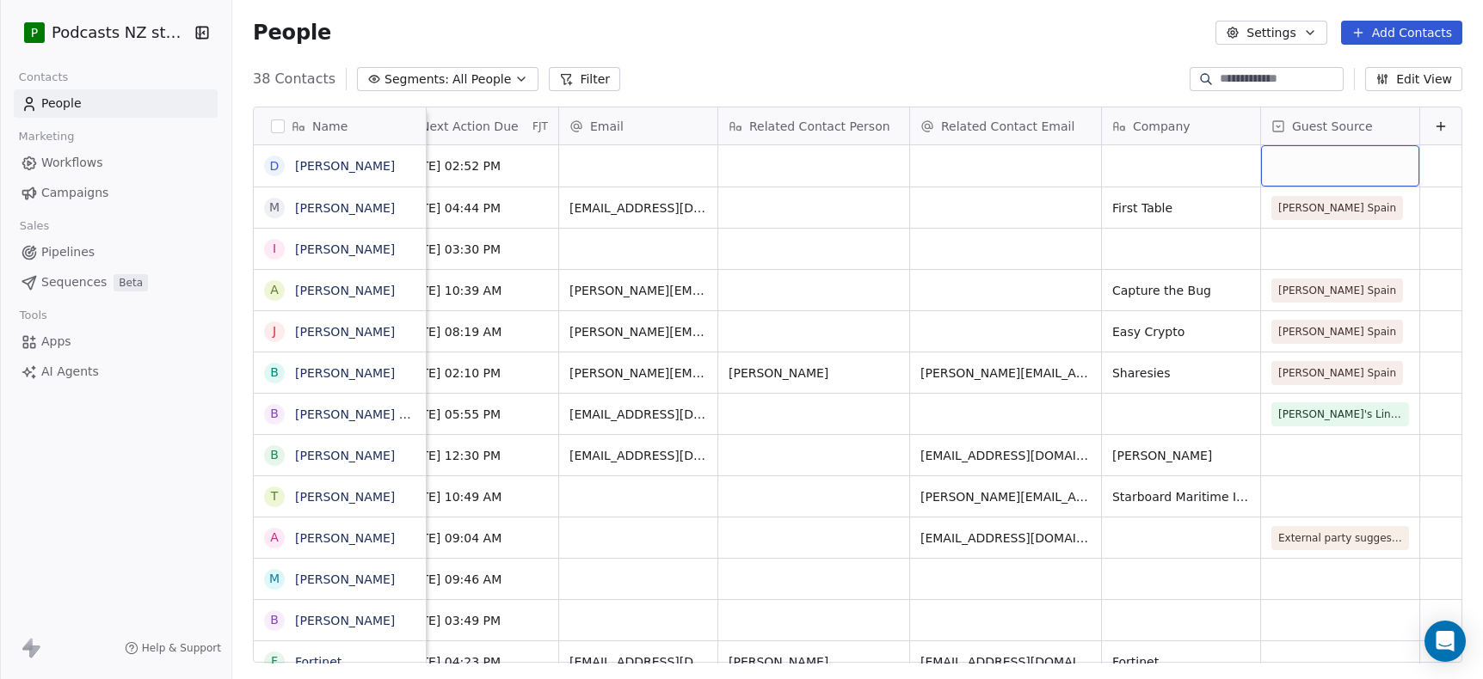
click at [1081, 162] on div "grid" at bounding box center [1340, 165] width 158 height 41
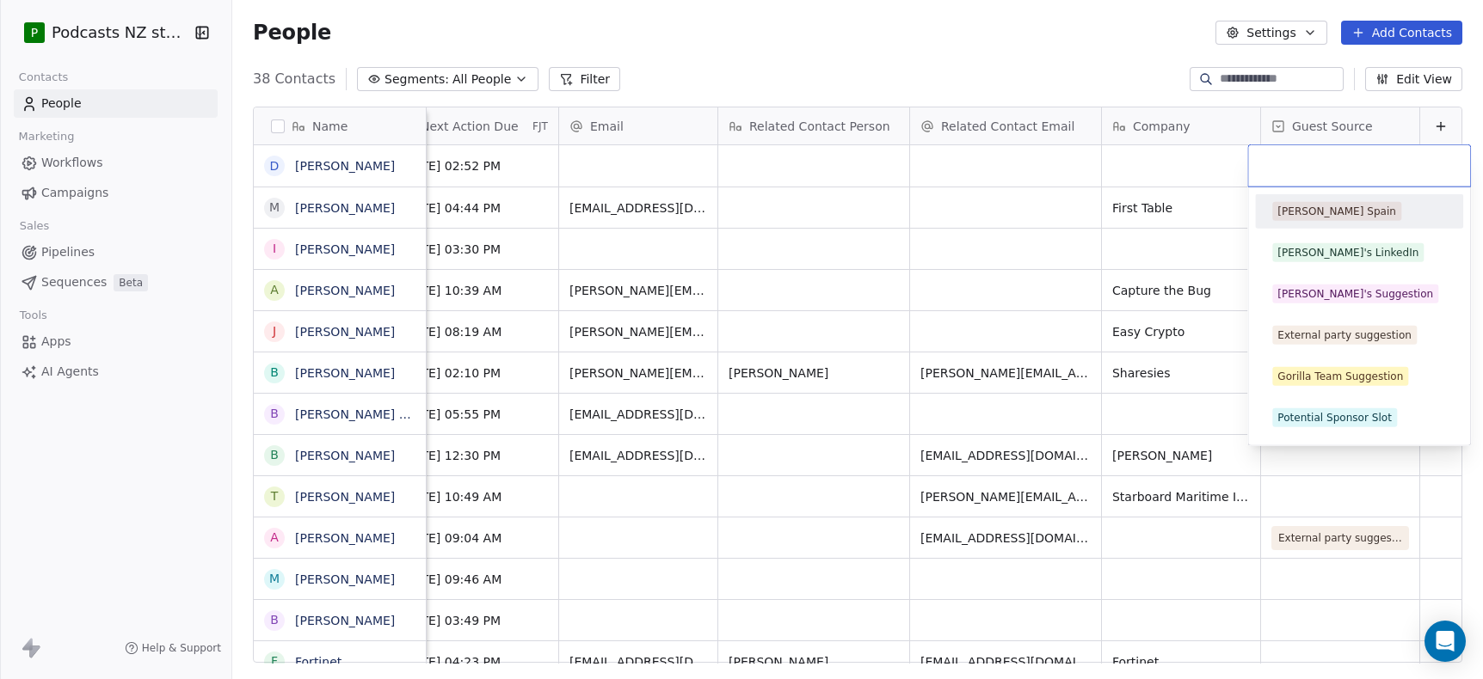
click at [1081, 209] on div "[PERSON_NAME] Spain" at bounding box center [1336, 211] width 119 height 15
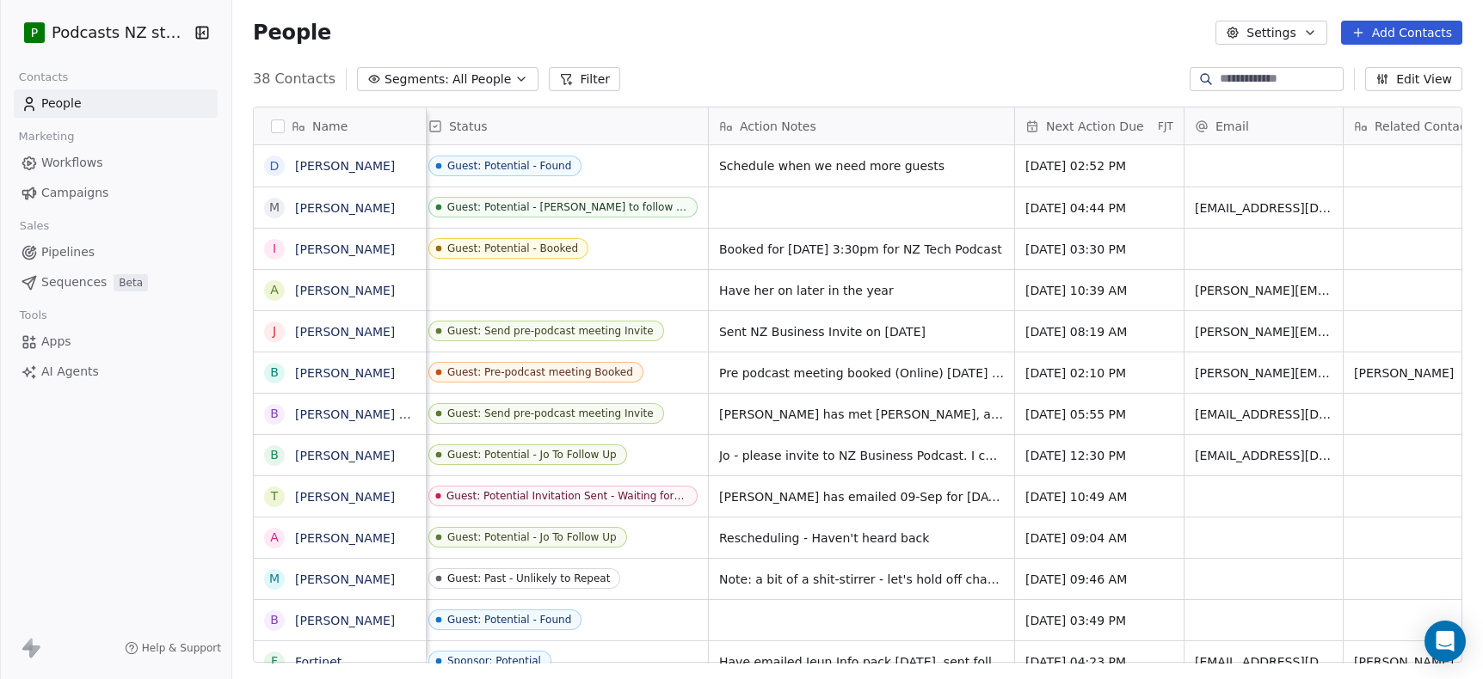
scroll to position [0, 857]
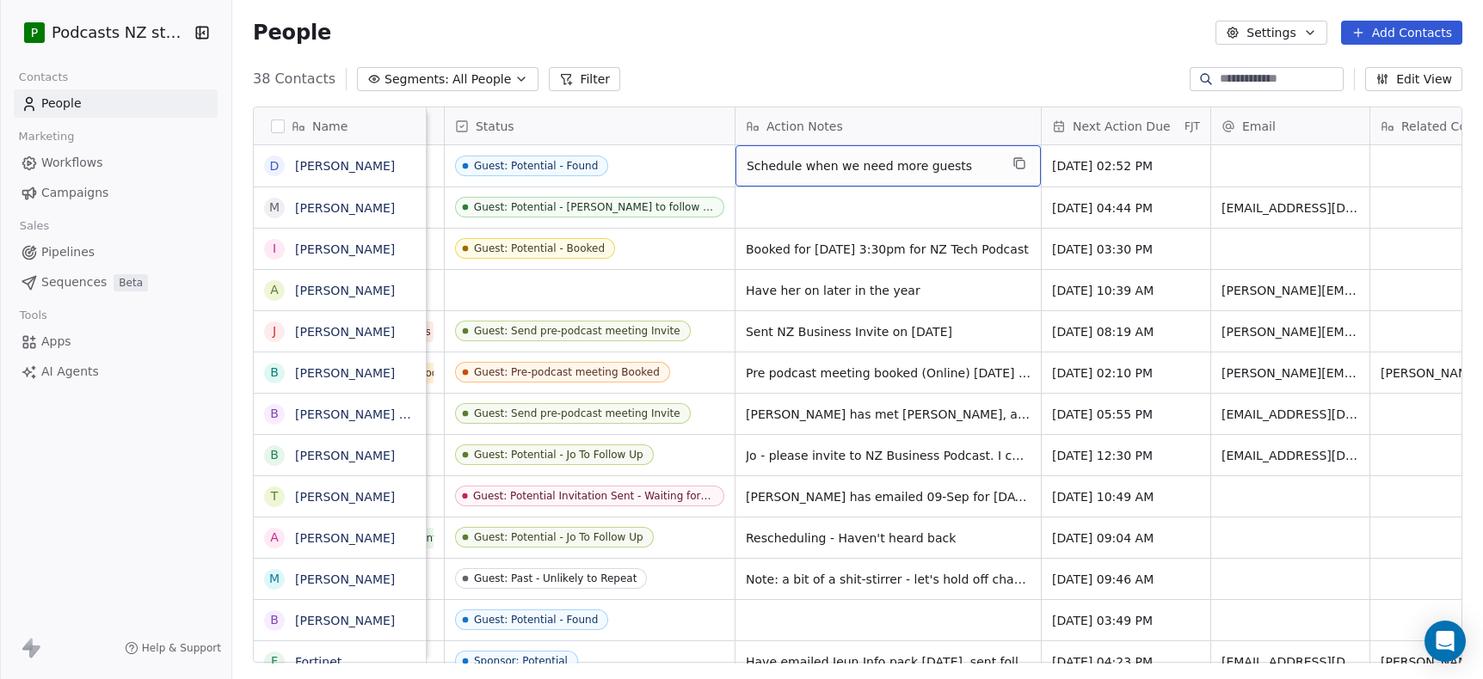
click at [964, 169] on span "Schedule when we need more guests" at bounding box center [872, 165] width 252 height 17
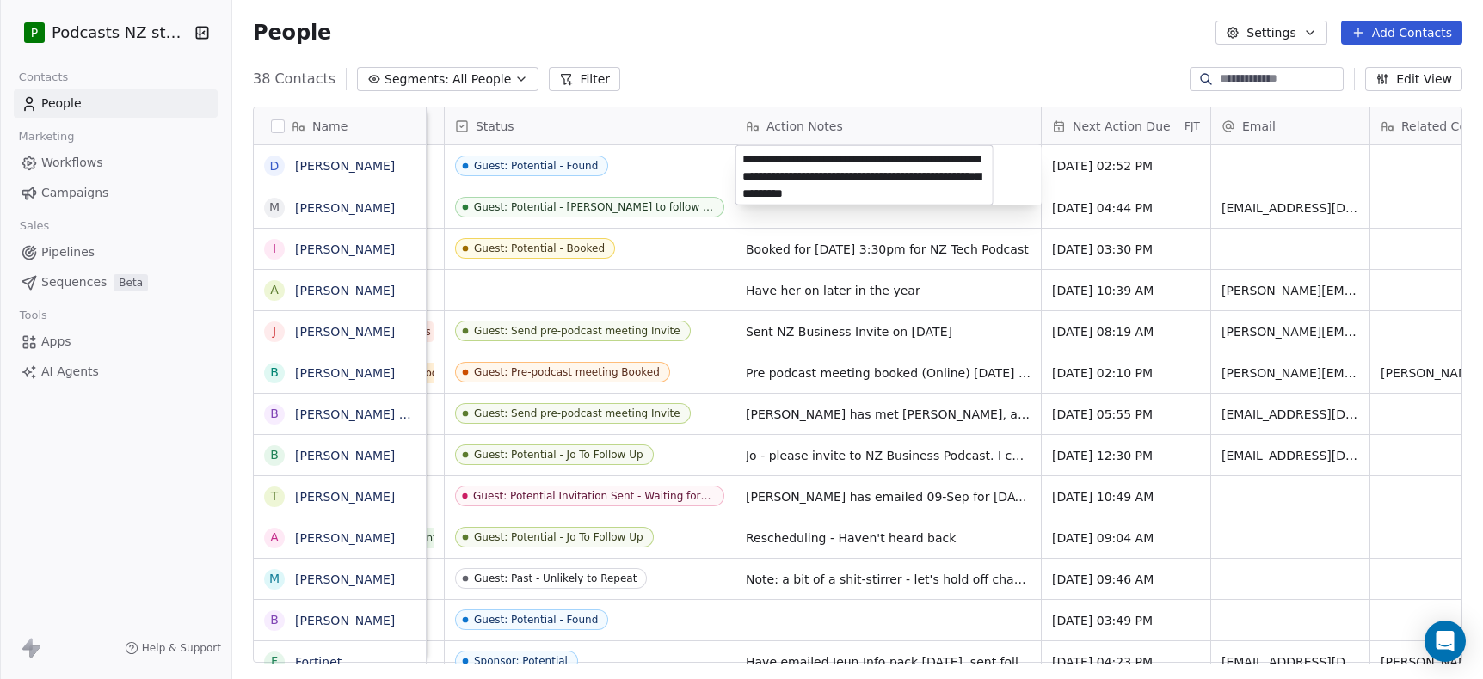
type textarea "**********"
click at [984, 58] on html "P Podcasts NZ studio Contacts People Marketing Workflows Campaigns Sales Pipeli…" at bounding box center [741, 339] width 1483 height 679
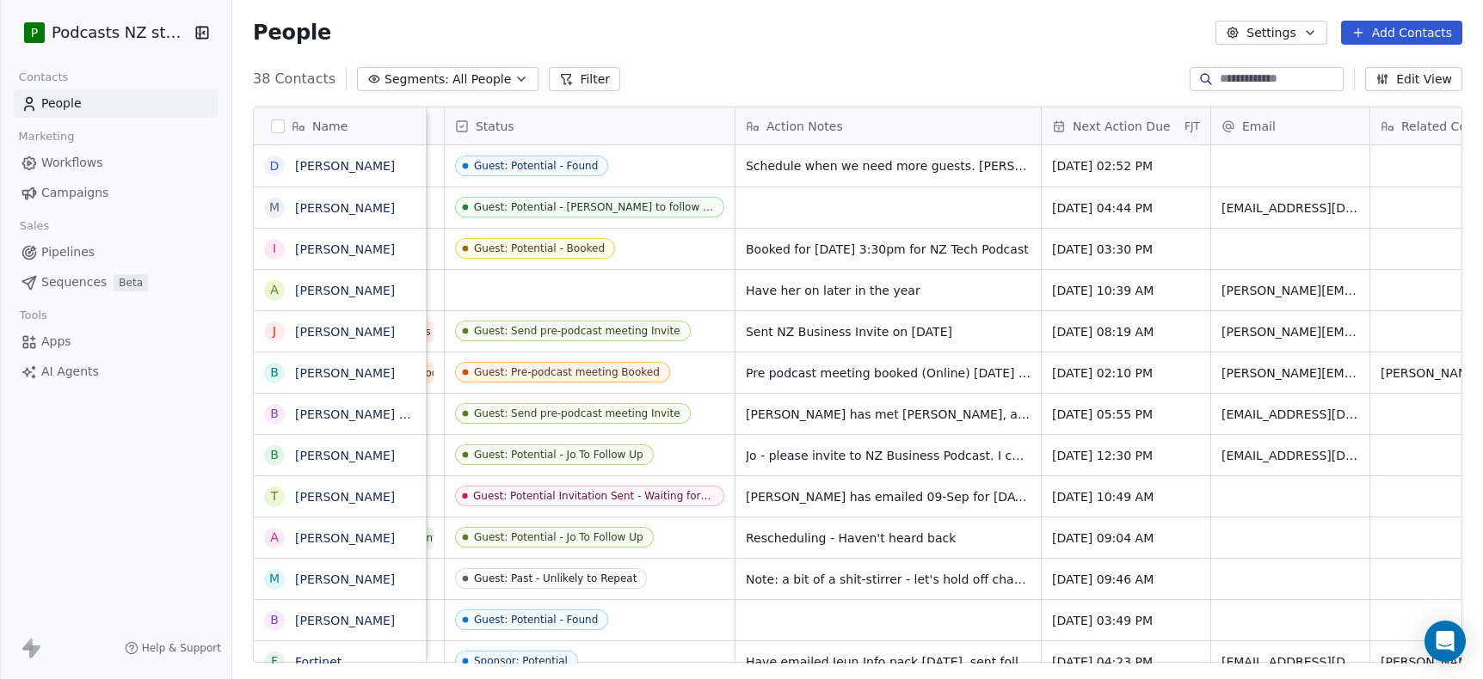
scroll to position [0, 0]
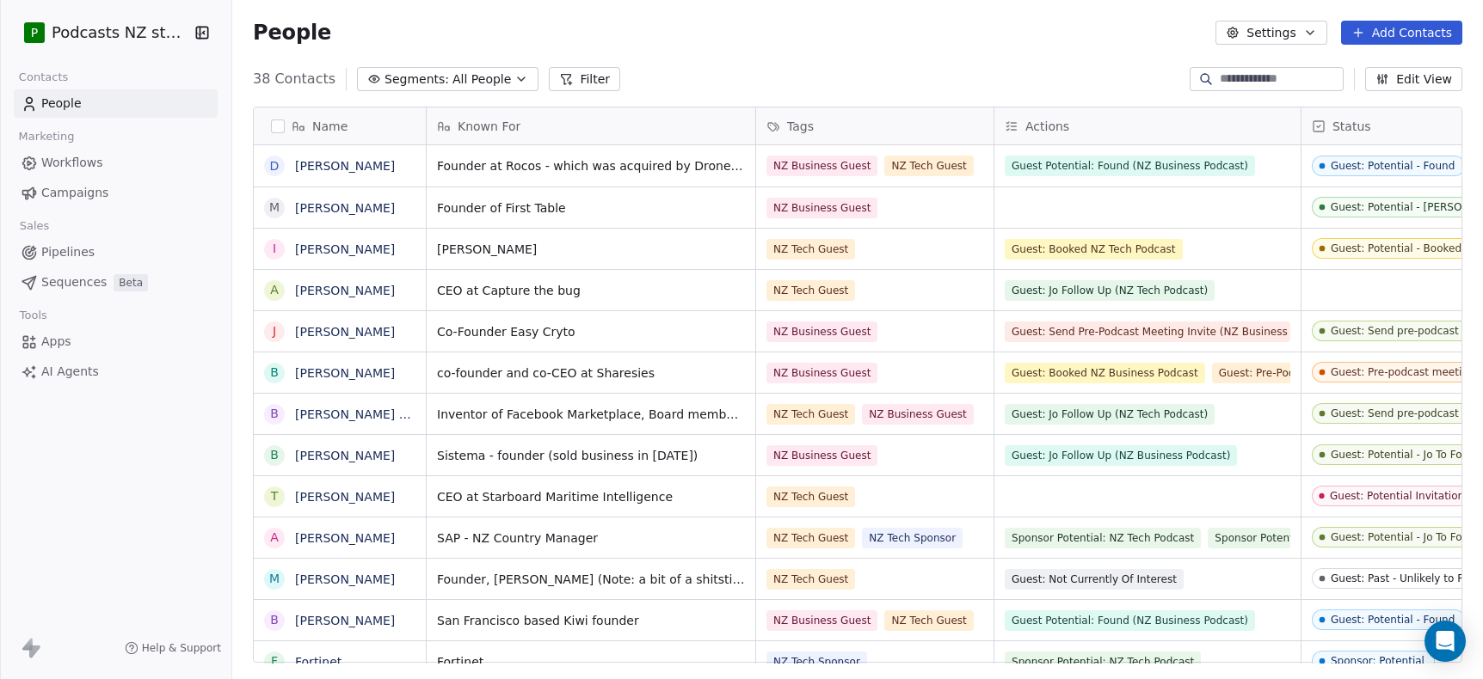
click at [482, 83] on span "All People" at bounding box center [481, 80] width 58 height 18
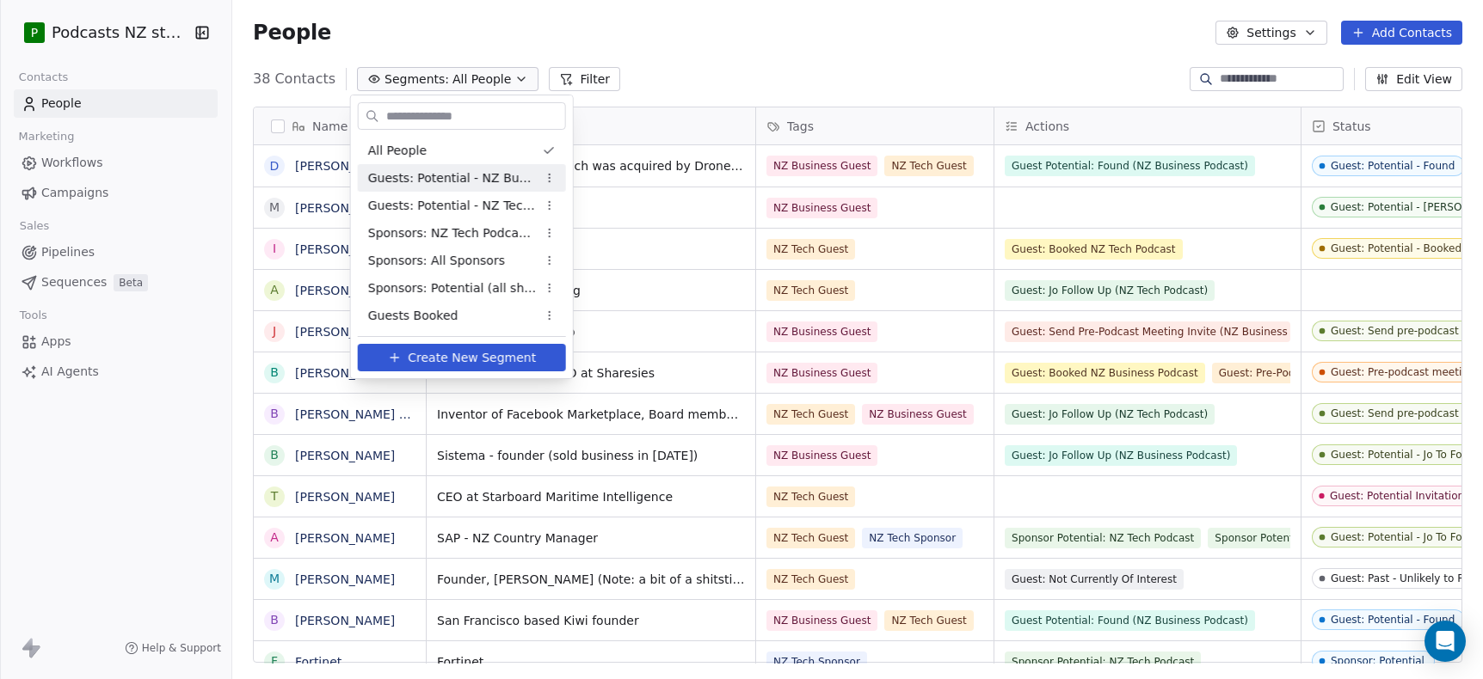
click at [479, 183] on span "Guests: Potential - NZ Business Podcast" at bounding box center [452, 178] width 169 height 18
